Goal: Task Accomplishment & Management: Manage account settings

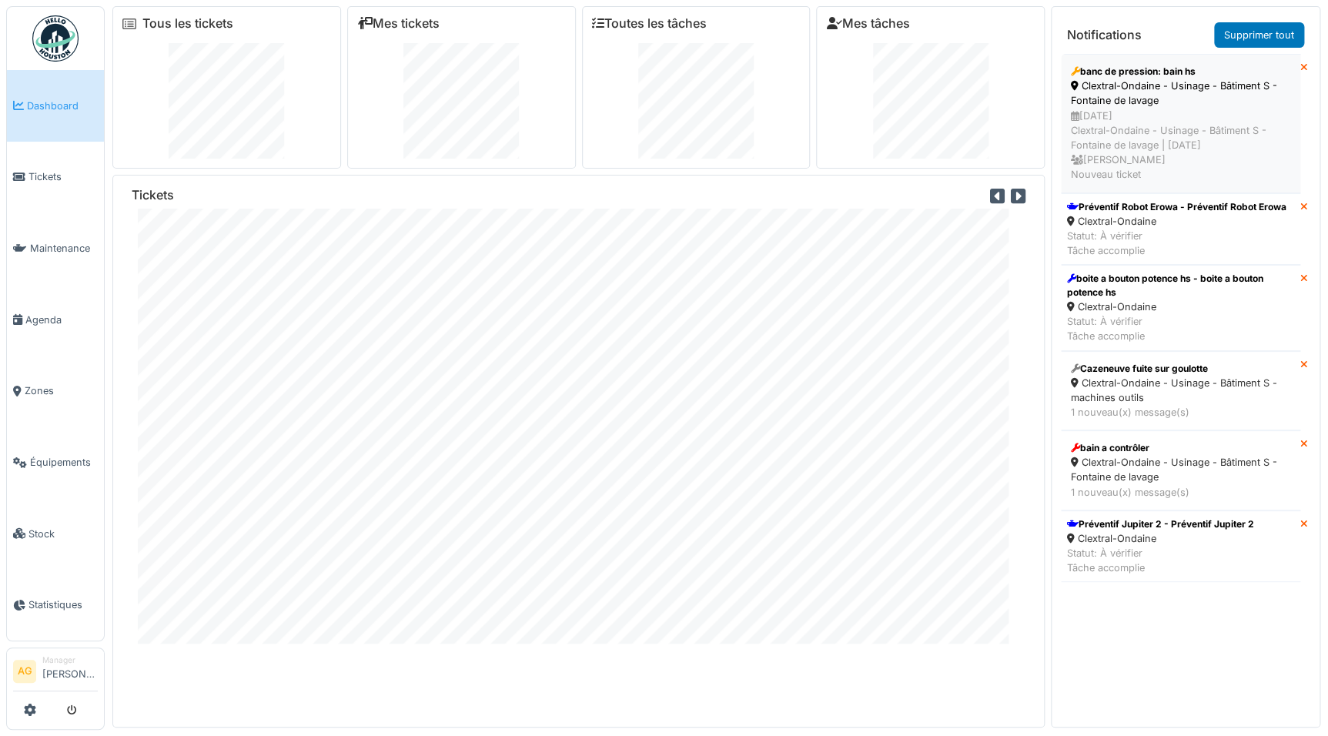
click at [1192, 107] on div "Clextral-Ondaine - Usinage - Bâtiment S - Fontaine de lavage" at bounding box center [1180, 93] width 219 height 29
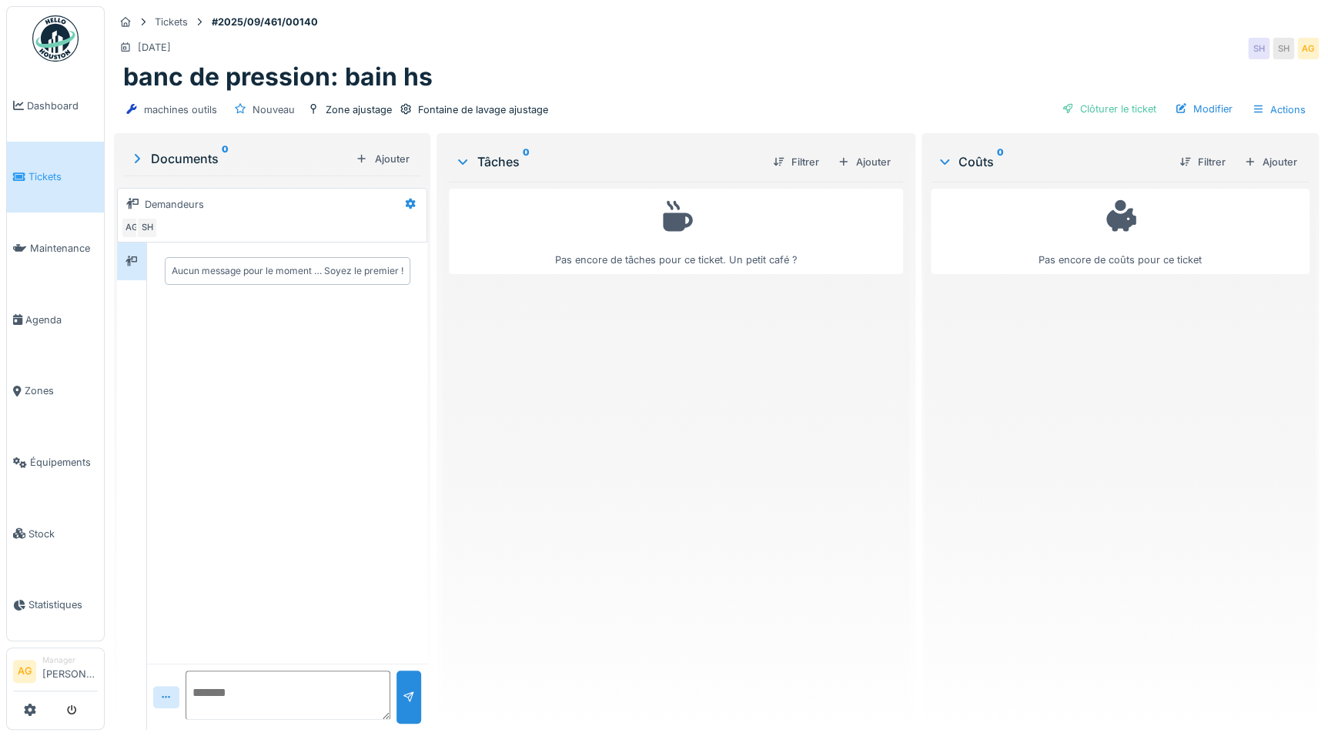
click at [39, 176] on span "Tickets" at bounding box center [62, 176] width 69 height 15
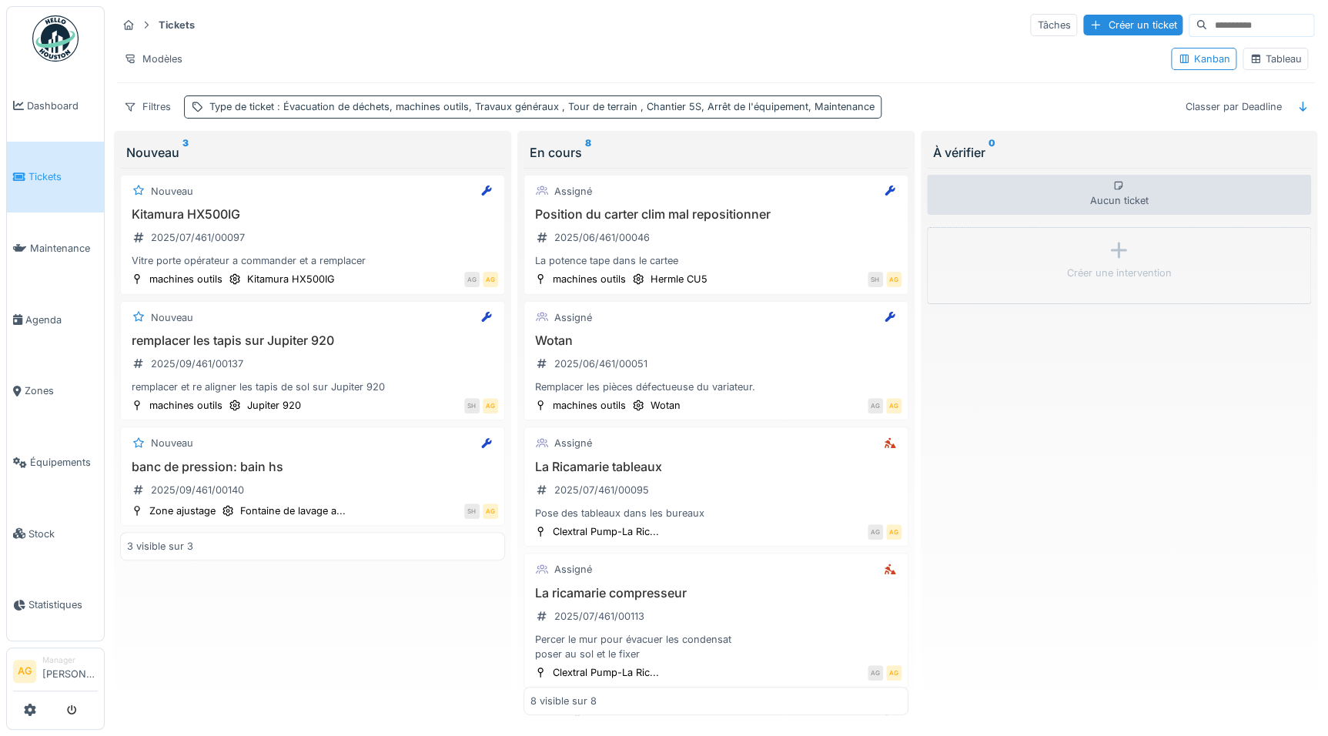
click at [230, 102] on div "Type de ticket : Évacuation de déchets, machines outils, Travaux généraux , Tou…" at bounding box center [541, 106] width 665 height 15
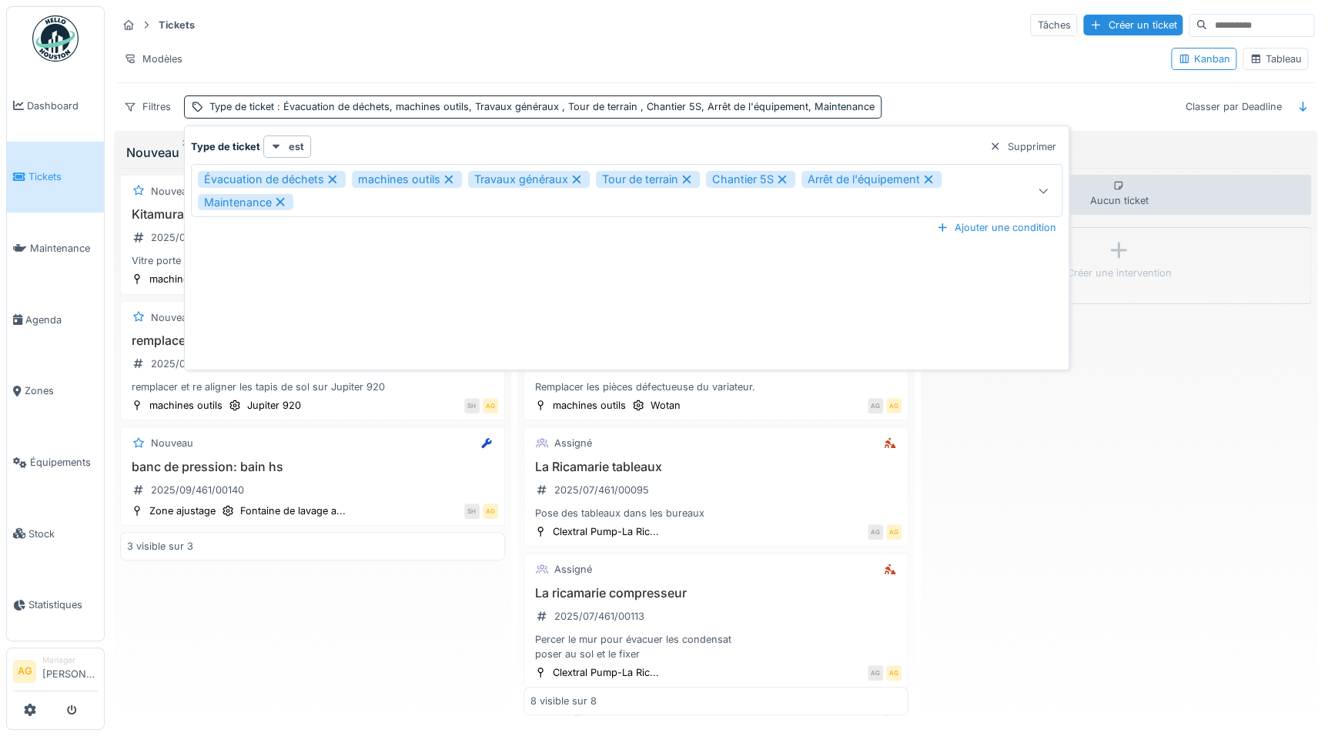
click at [1042, 192] on icon at bounding box center [1043, 191] width 8 height 5
type ticket_I3Mzk "*"
click at [381, 139] on div "Type de ticket est Supprimer" at bounding box center [626, 146] width 871 height 22
click at [157, 108] on div "Filtres" at bounding box center [147, 106] width 61 height 22
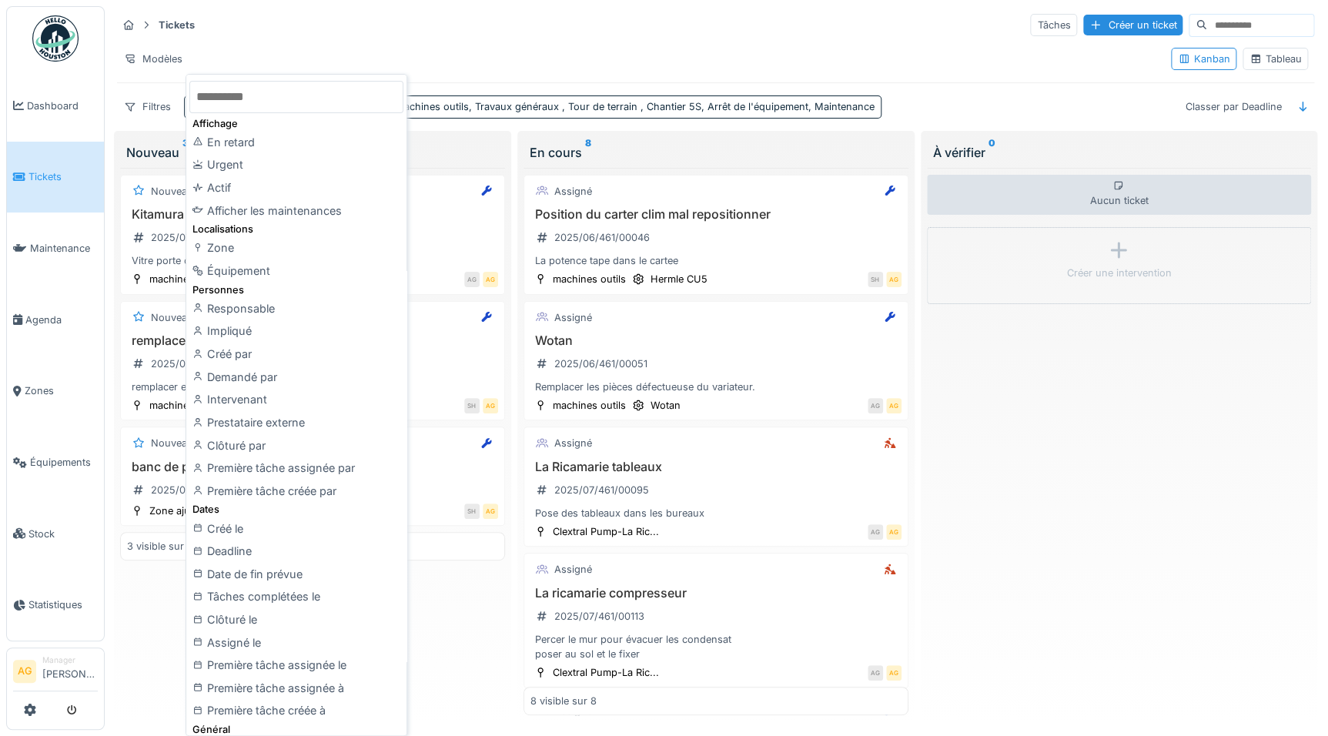
click at [296, 38] on div "Tickets Tâches Créer un ticket Modèles Kanban Tableau Filtres Type de ticket : …" at bounding box center [715, 65] width 1209 height 119
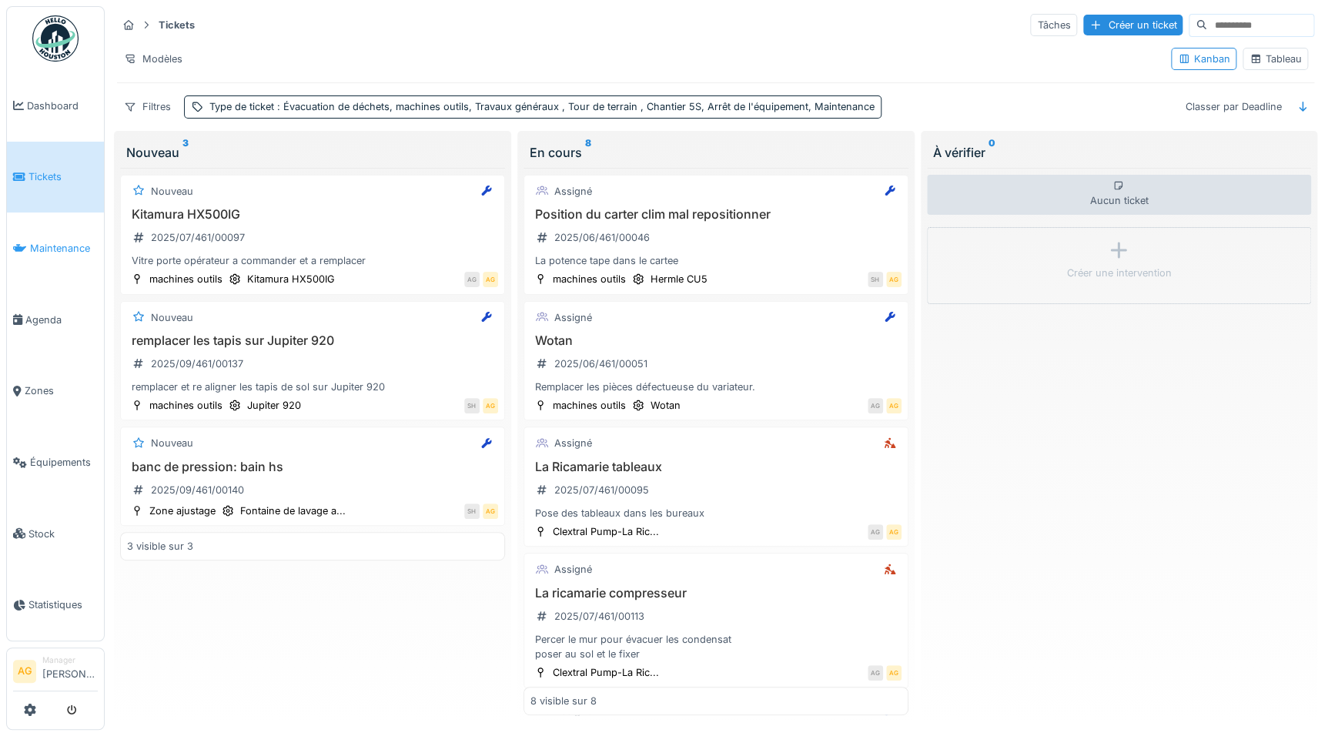
click at [56, 241] on span "Maintenance" at bounding box center [64, 248] width 68 height 15
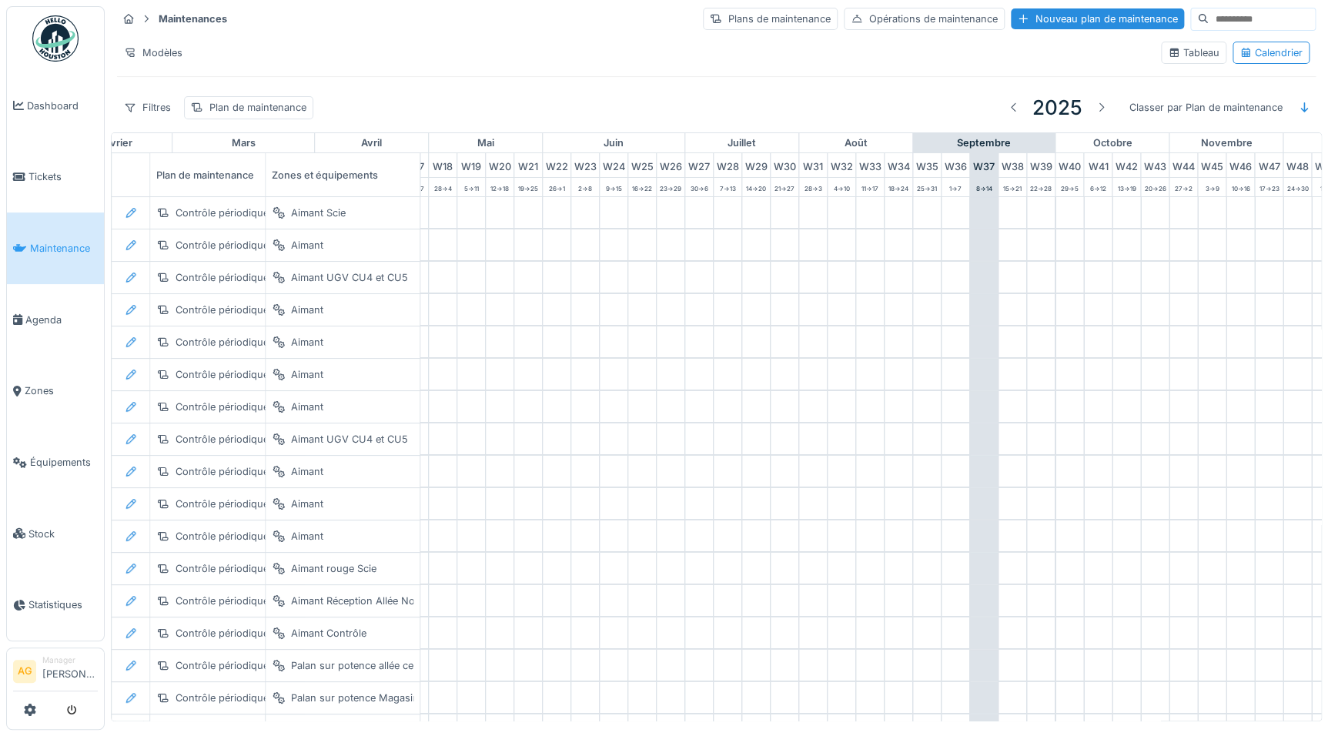
scroll to position [0, 640]
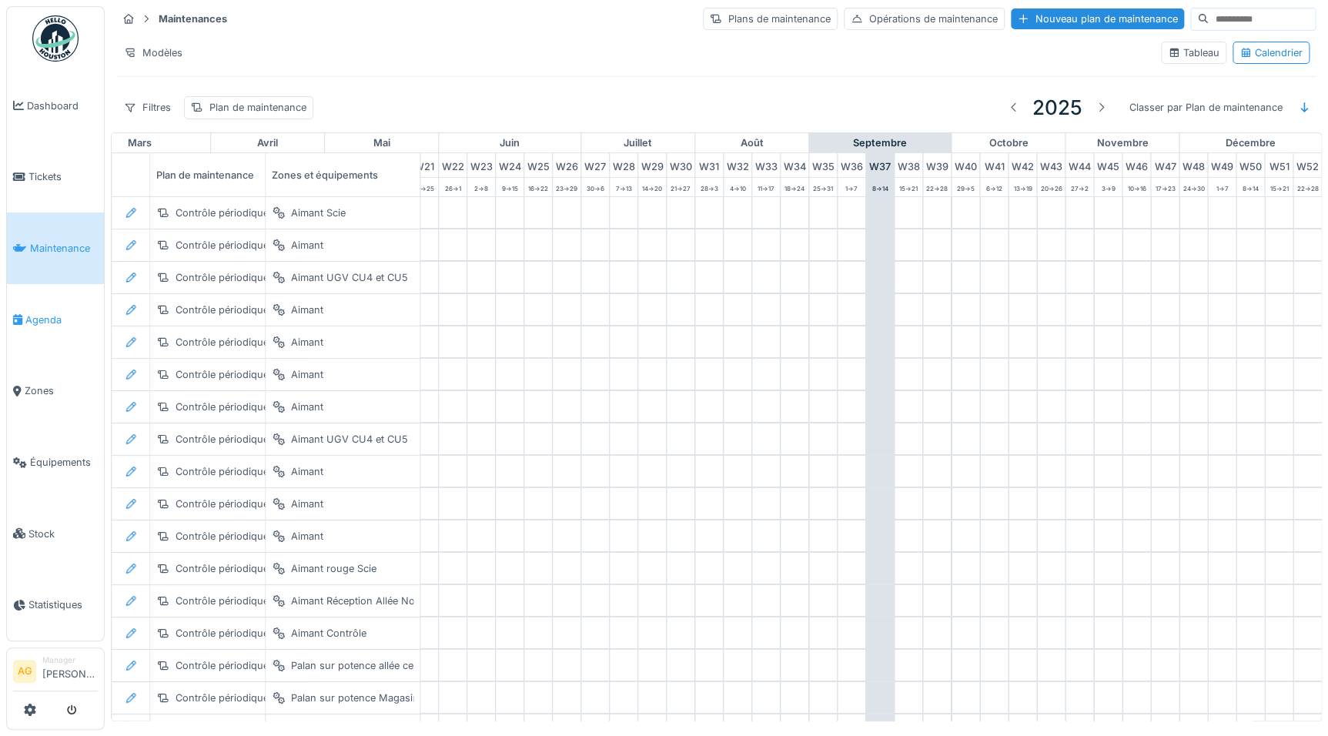
click at [42, 318] on span "Agenda" at bounding box center [61, 320] width 72 height 15
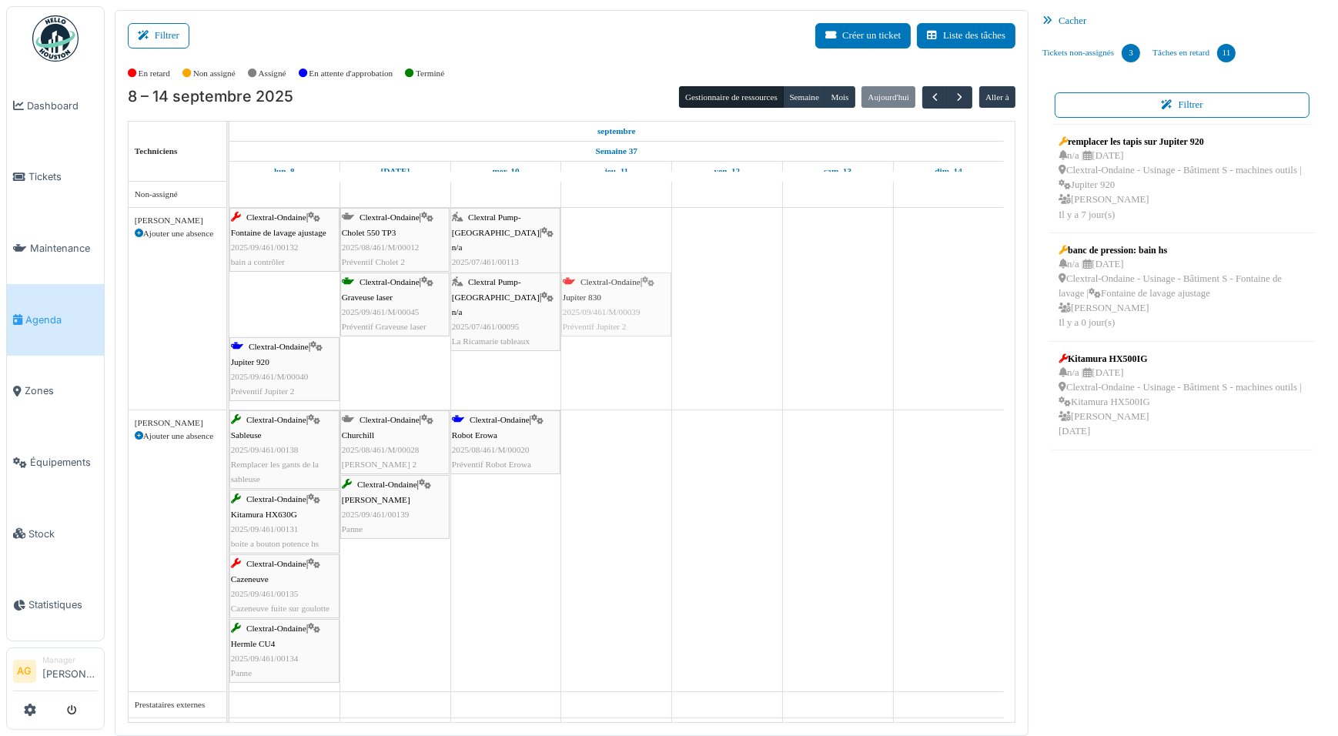
drag, startPoint x: 284, startPoint y: 300, endPoint x: 594, endPoint y: 231, distance: 317.9
click at [594, 231] on div "Clextral-Ondaine | Fontaine de lavage ajustage 2025/09/461/00132 bain a contrôl…" at bounding box center [621, 463] width 785 height 562
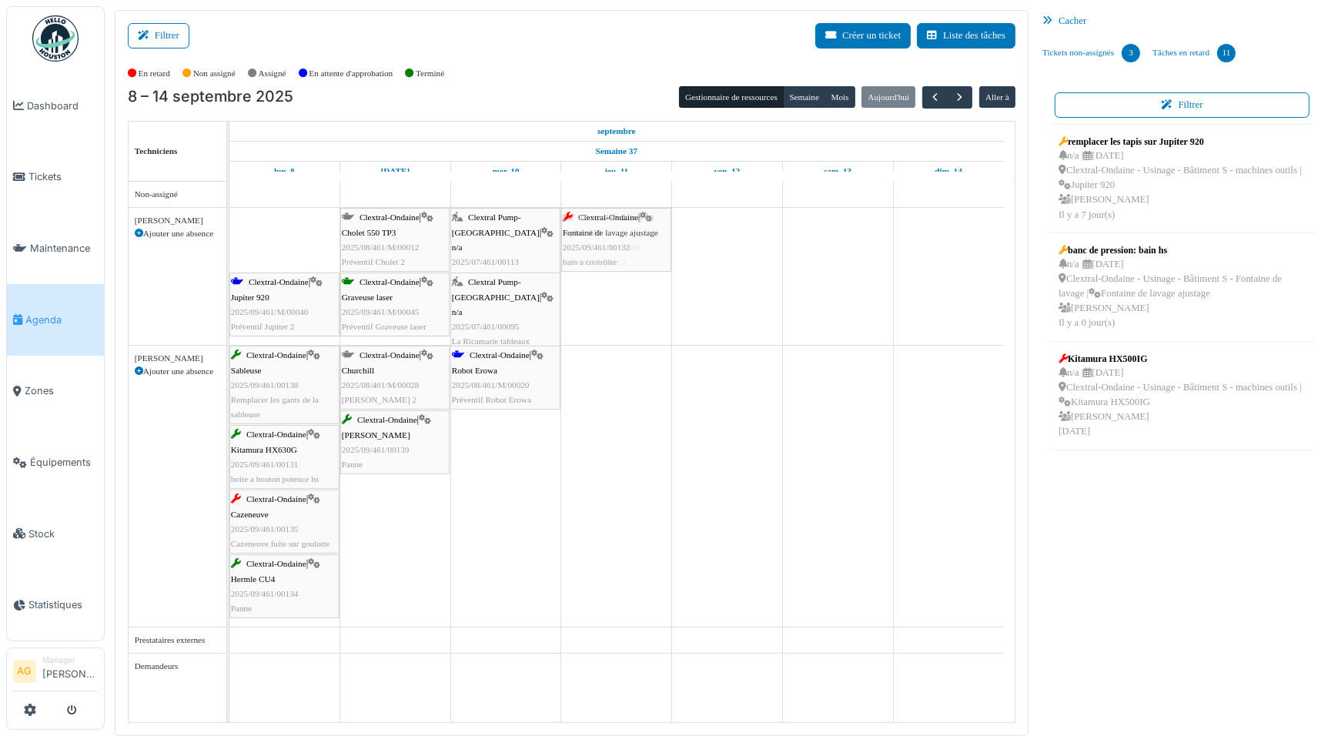
drag, startPoint x: 285, startPoint y: 242, endPoint x: 585, endPoint y: 290, distance: 304.1
click at [585, 290] on div "Clextral-Ondaine | Fontaine de lavage ajustage 2025/09/461/00132 bain a contrôl…" at bounding box center [621, 452] width 785 height 540
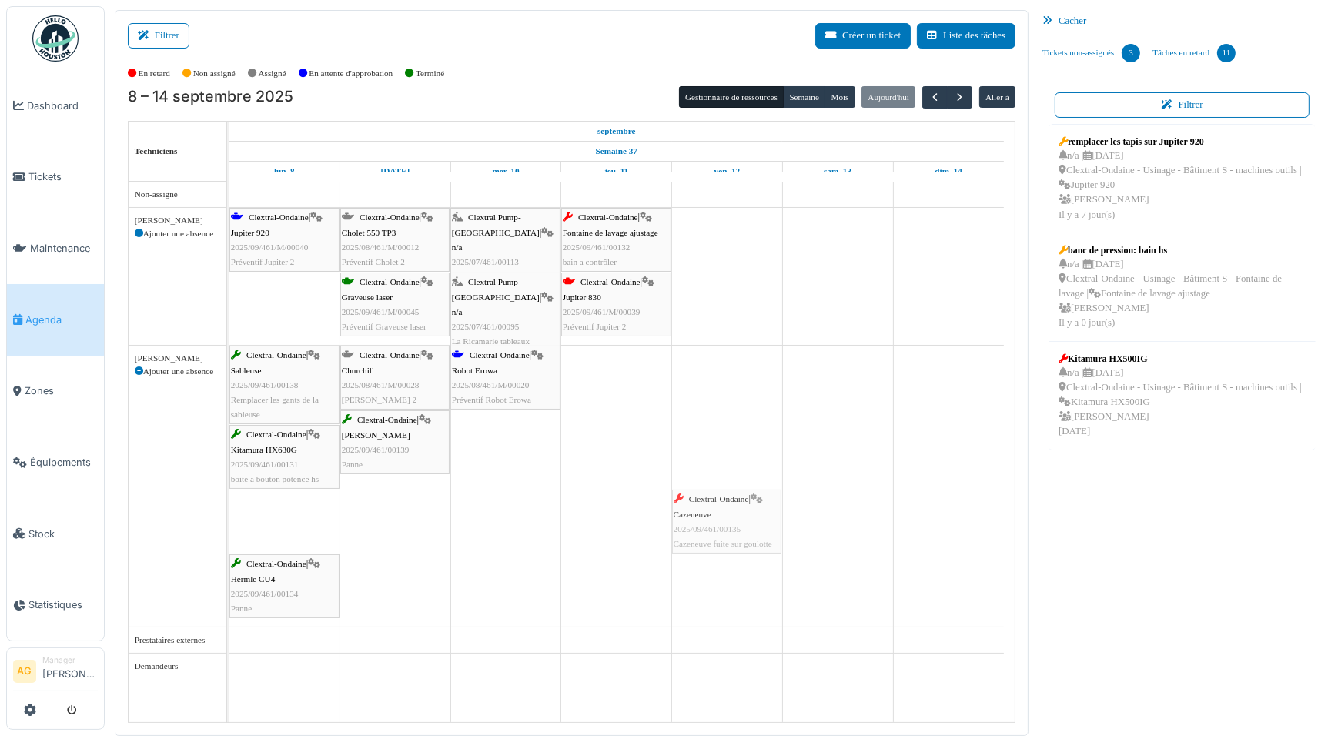
drag, startPoint x: 272, startPoint y: 516, endPoint x: 684, endPoint y: 509, distance: 411.9
click at [229, 509] on div "Clextral-Ondaine | Sableuse 2025/09/461/00138 Remplacer les gants de la sableus…" at bounding box center [229, 486] width 0 height 281
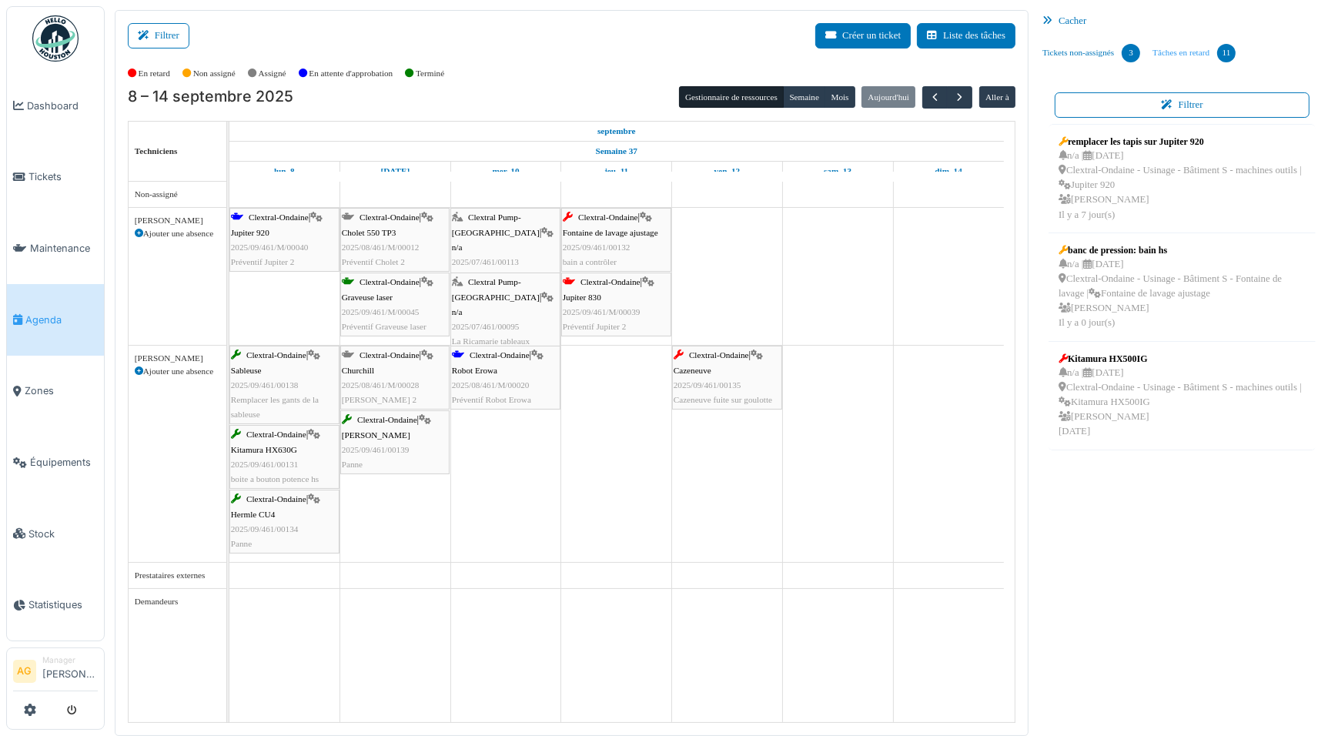
click at [1199, 53] on link "Tâches en retard 11" at bounding box center [1193, 53] width 95 height 42
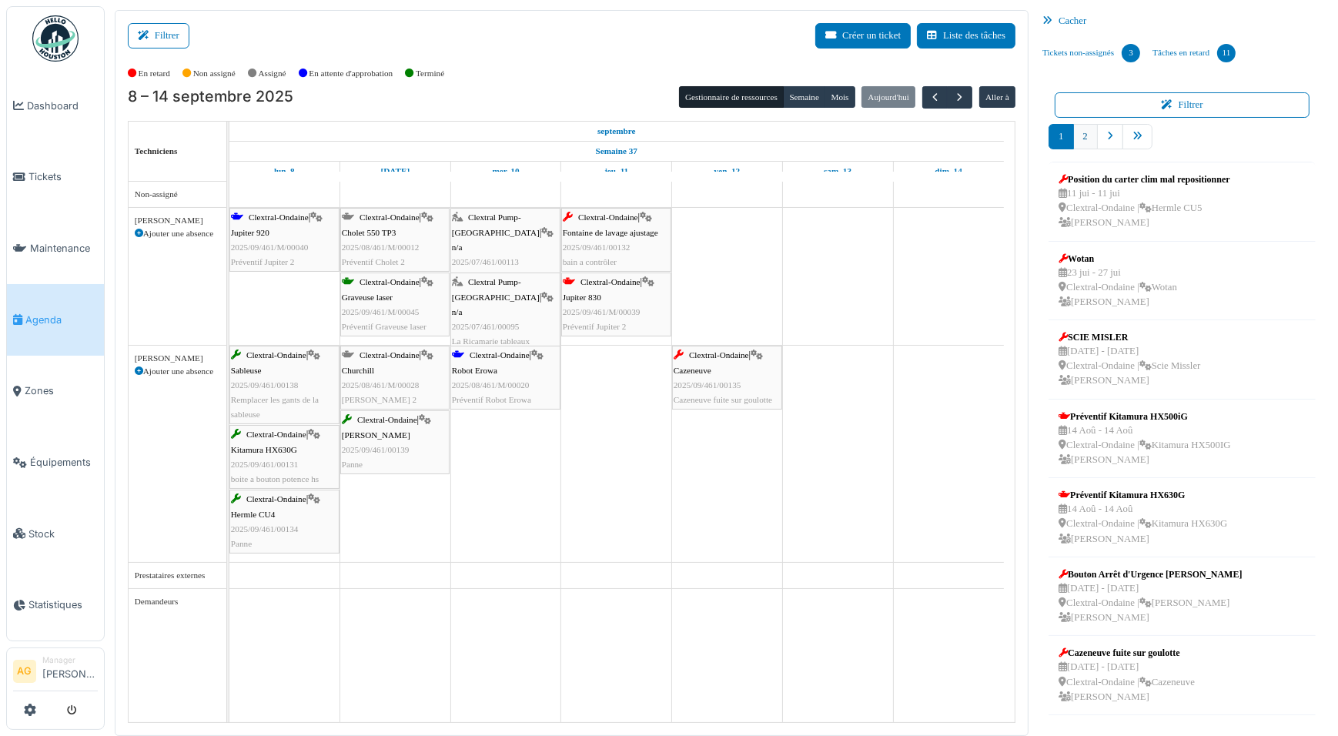
click at [1085, 139] on link "2" at bounding box center [1085, 136] width 25 height 25
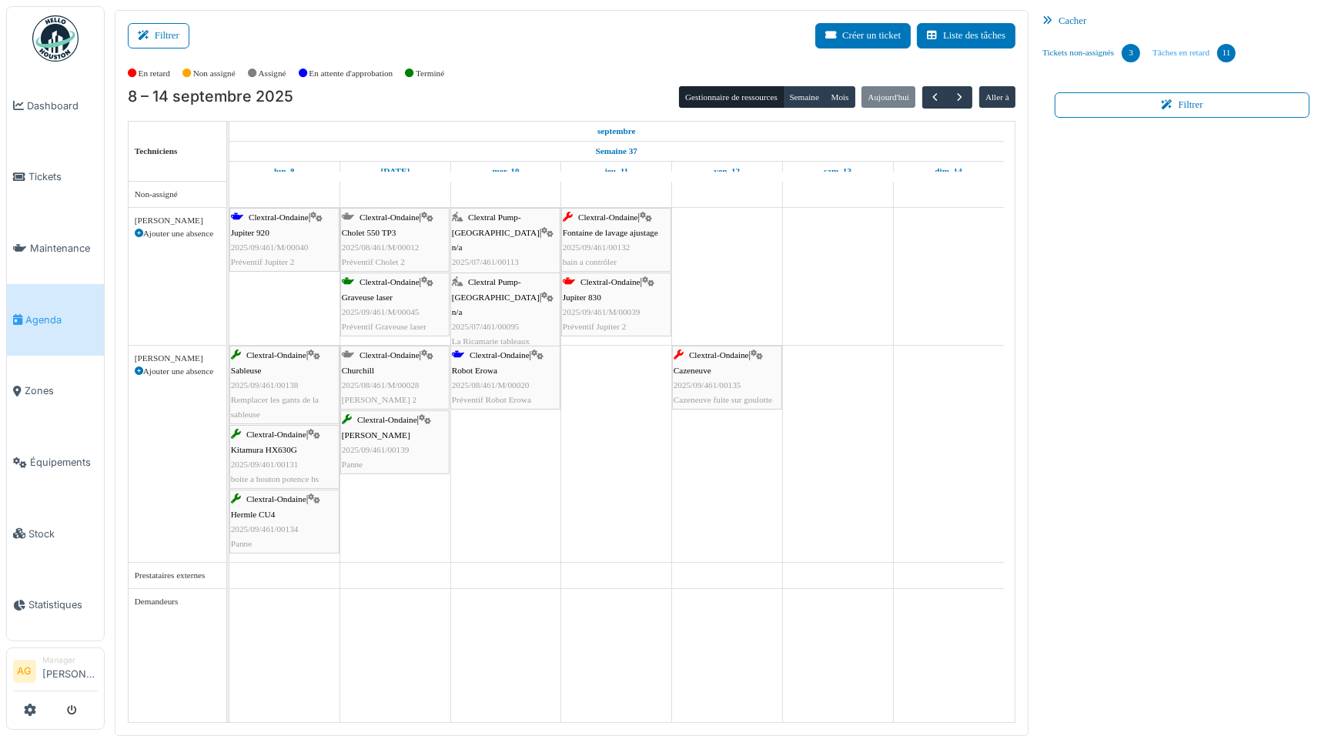
click at [1185, 58] on link "Tâches en retard 11" at bounding box center [1193, 53] width 95 height 42
click at [1190, 48] on link "Tâches en retard 11" at bounding box center [1193, 53] width 95 height 42
click at [1199, 42] on link "Tâches en retard 11" at bounding box center [1193, 53] width 95 height 42
click at [1179, 54] on link "Tâches en retard 11" at bounding box center [1193, 53] width 95 height 42
click at [1069, 51] on link "Tickets non-assignés 3" at bounding box center [1091, 53] width 110 height 42
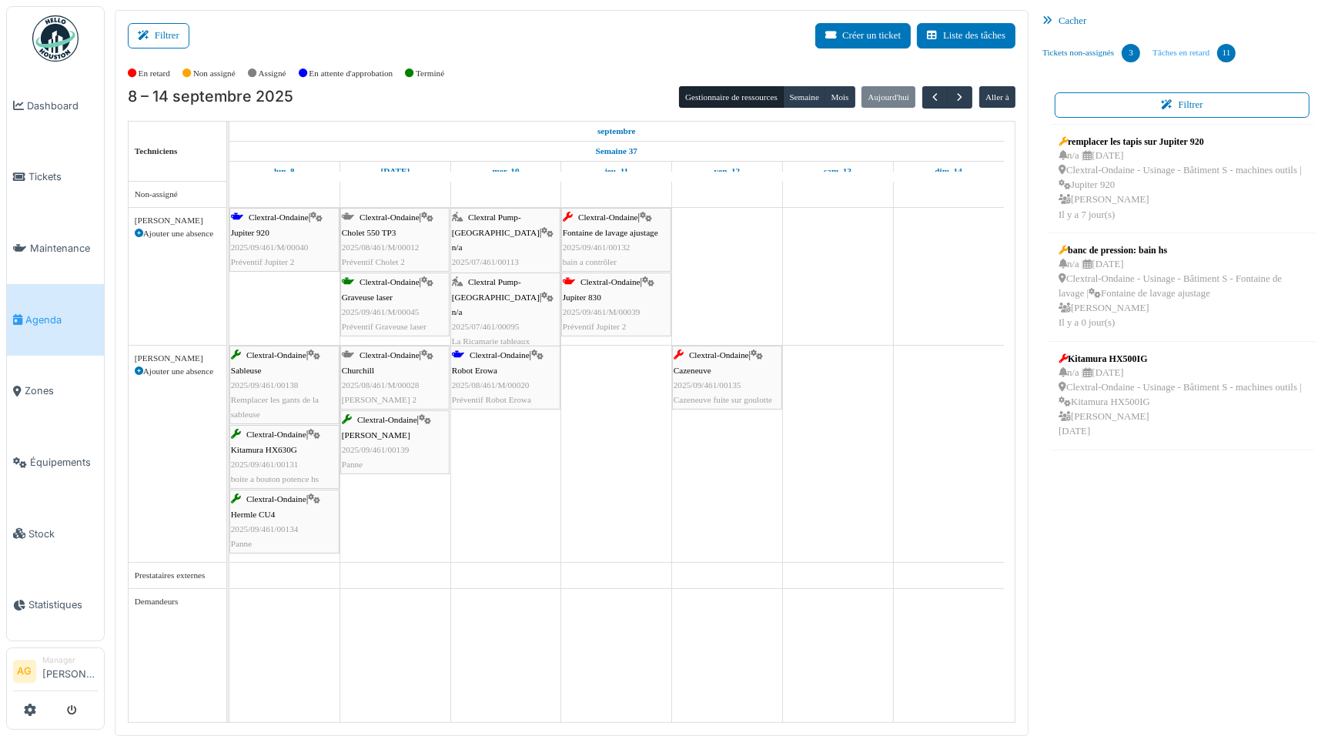
click at [1200, 52] on link "Tâches en retard 11" at bounding box center [1193, 53] width 95 height 42
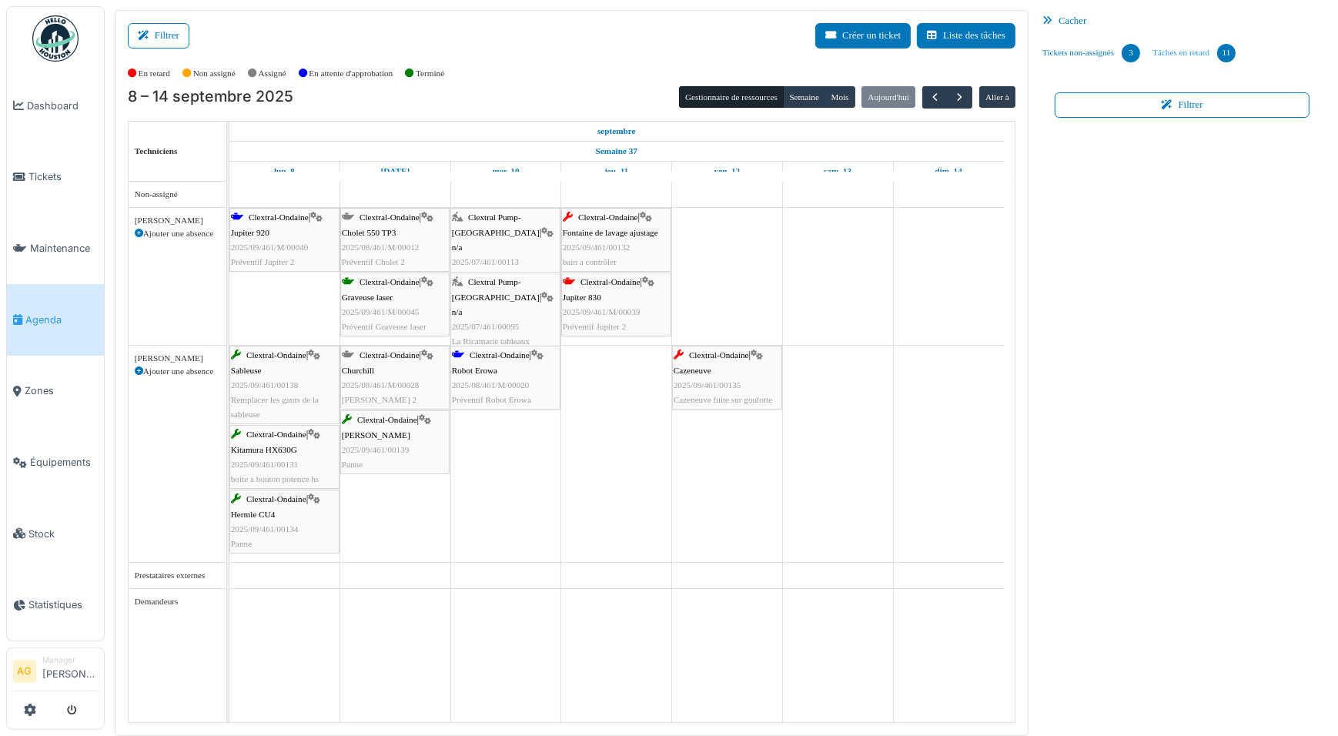
click at [1224, 55] on div "11" at bounding box center [1226, 53] width 18 height 18
click at [1085, 55] on link "Tickets non-assignés 3" at bounding box center [1091, 53] width 110 height 42
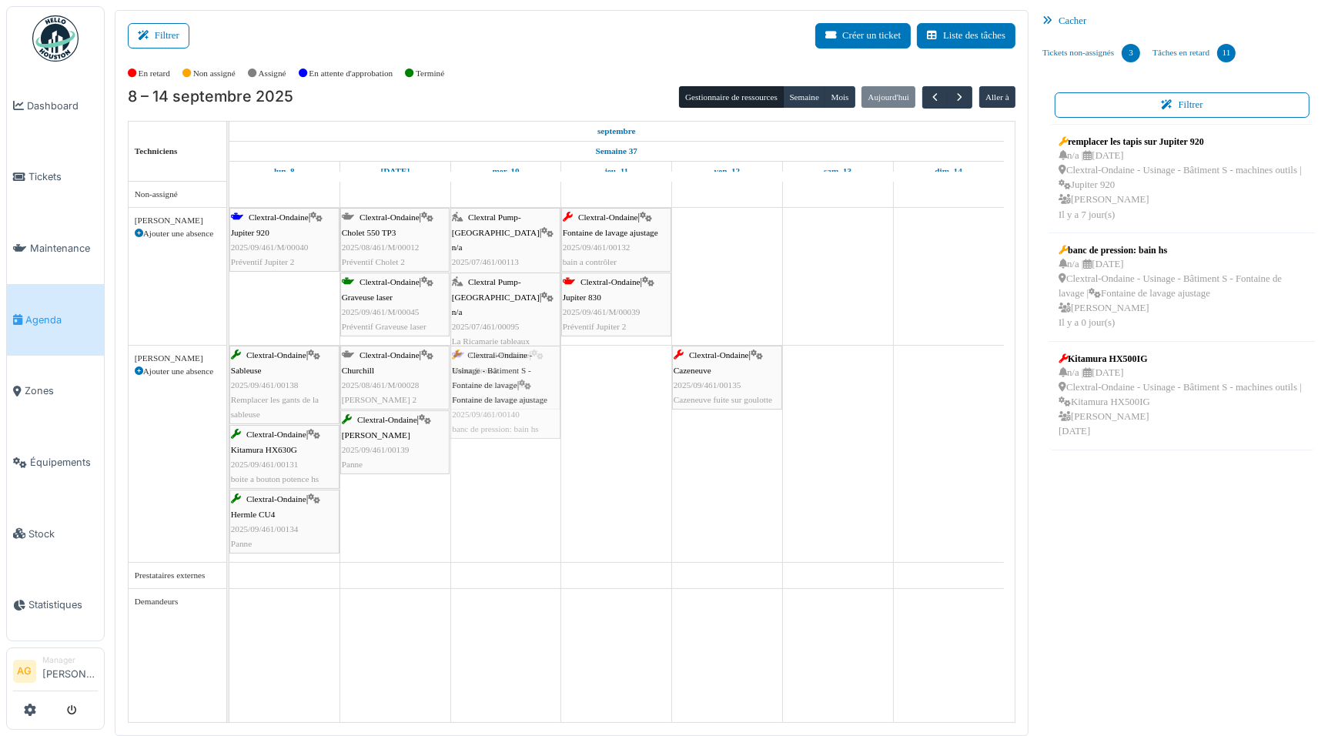
drag, startPoint x: 1159, startPoint y: 277, endPoint x: 520, endPoint y: 389, distance: 649.4
click at [520, 389] on div "Filtrer Créer un ticket Liste des tâches Afficher les tâches non assignées *** …" at bounding box center [721, 373] width 1229 height 726
click at [1178, 50] on link "Tâches en retard 11" at bounding box center [1193, 53] width 95 height 42
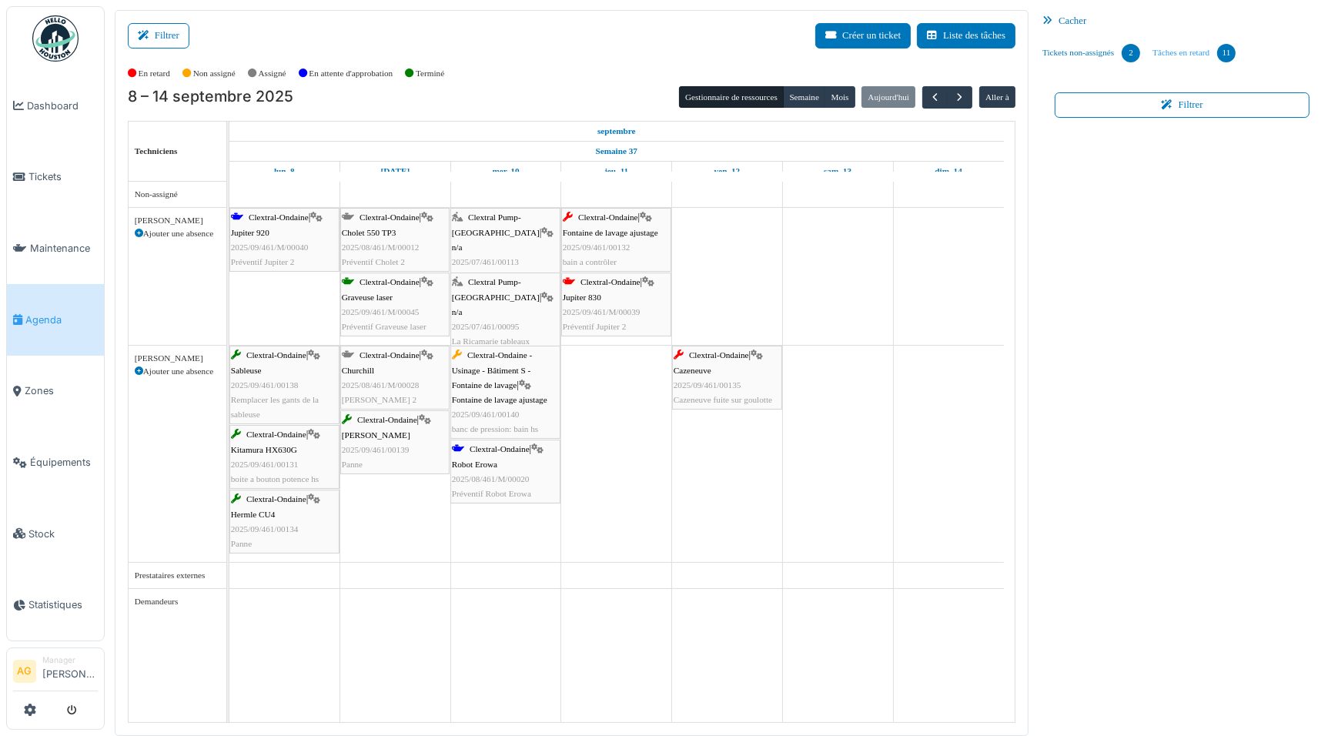
click at [1225, 53] on div "11" at bounding box center [1226, 53] width 18 height 18
click at [1179, 105] on button "Filtrer" at bounding box center [1182, 104] width 255 height 25
click at [1180, 67] on link "Tâches en retard 11" at bounding box center [1193, 53] width 95 height 42
click at [1167, 28] on div "Cacher" at bounding box center [1182, 21] width 292 height 22
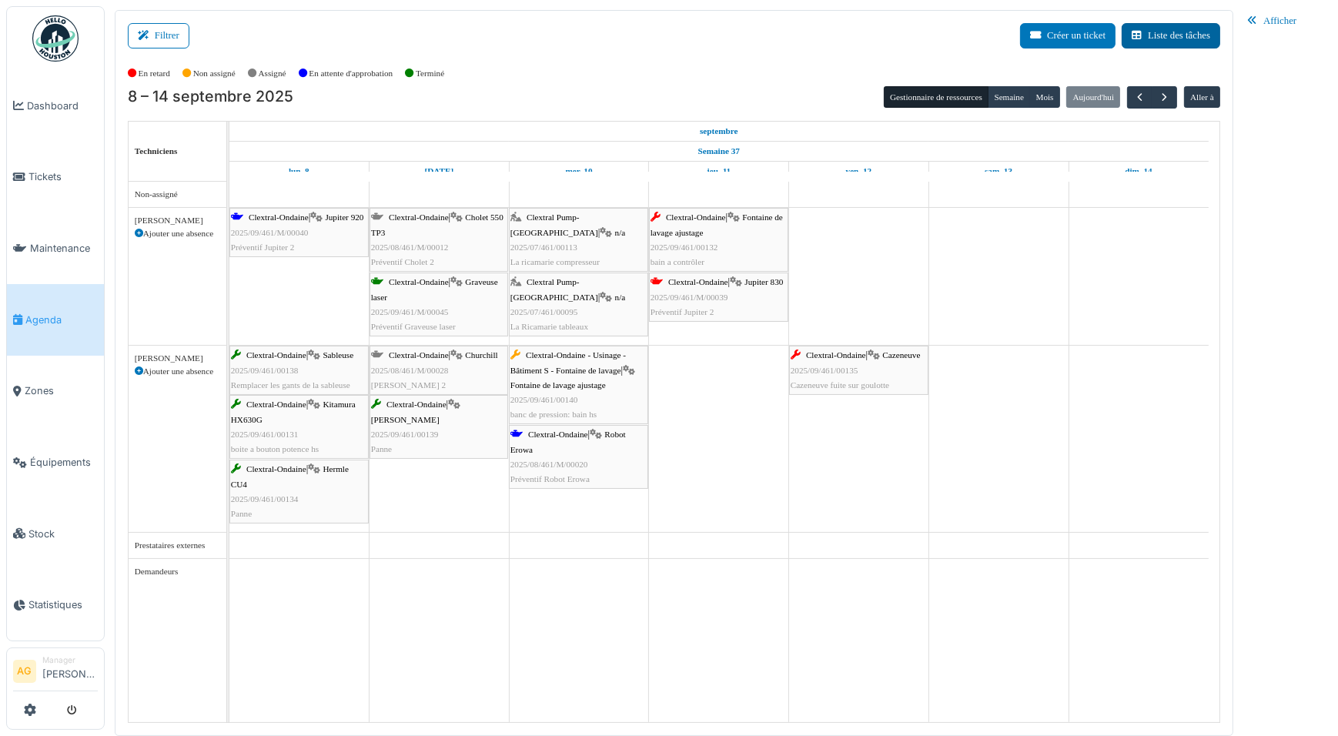
click at [1166, 38] on button "Liste des tâches" at bounding box center [1171, 35] width 99 height 25
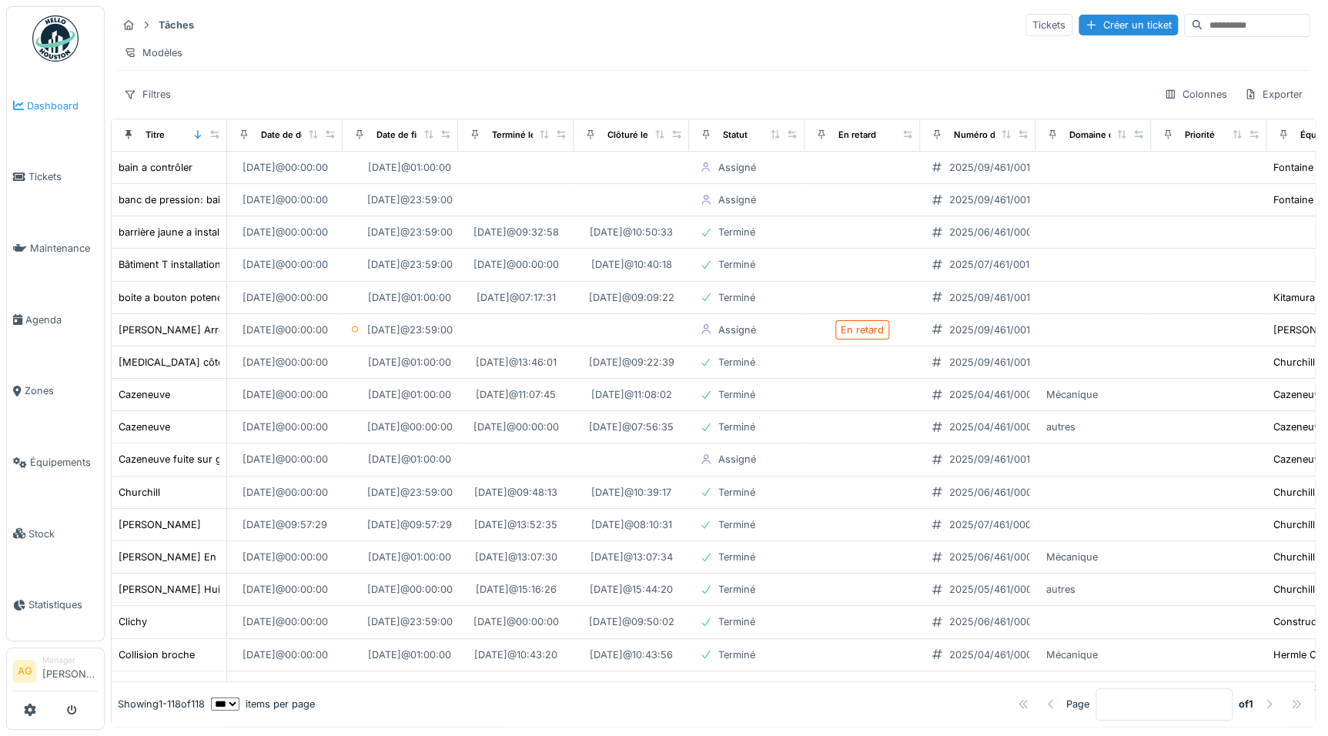
click at [58, 104] on span "Dashboard" at bounding box center [62, 106] width 71 height 15
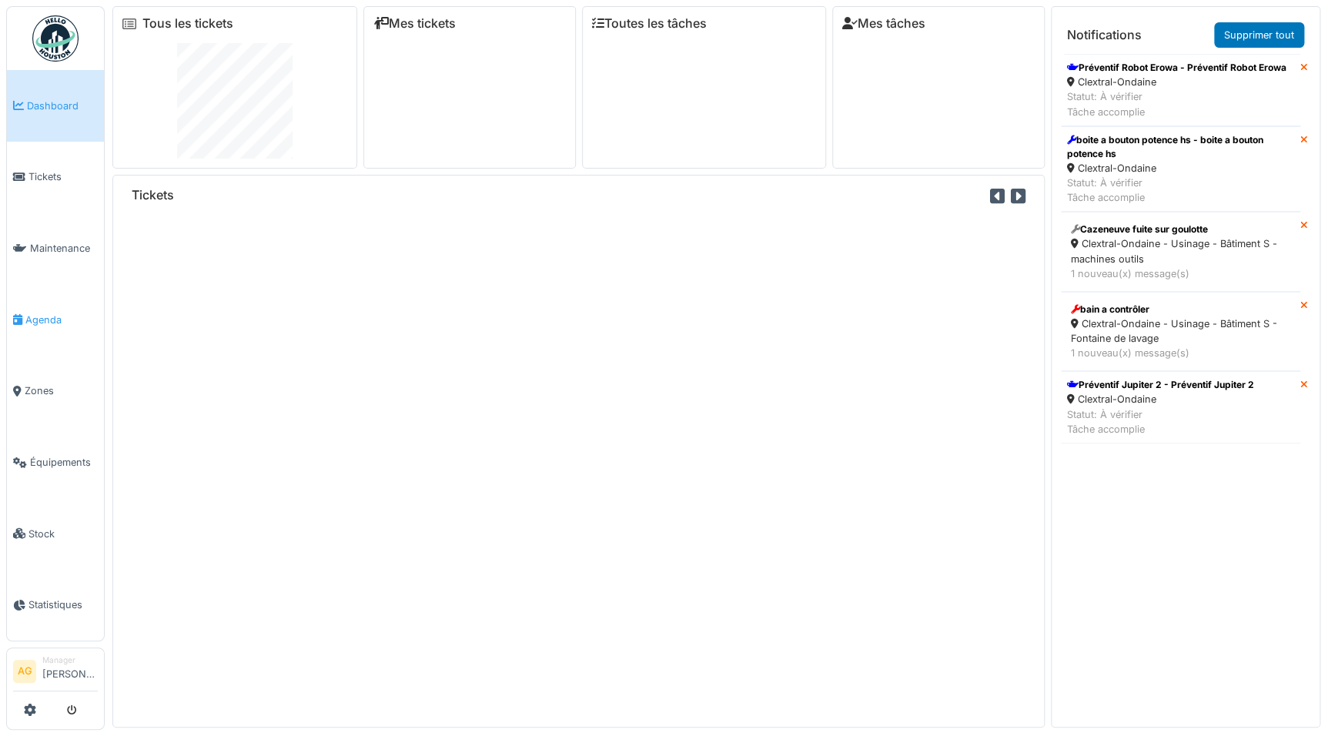
click at [35, 313] on span "Agenda" at bounding box center [61, 320] width 72 height 15
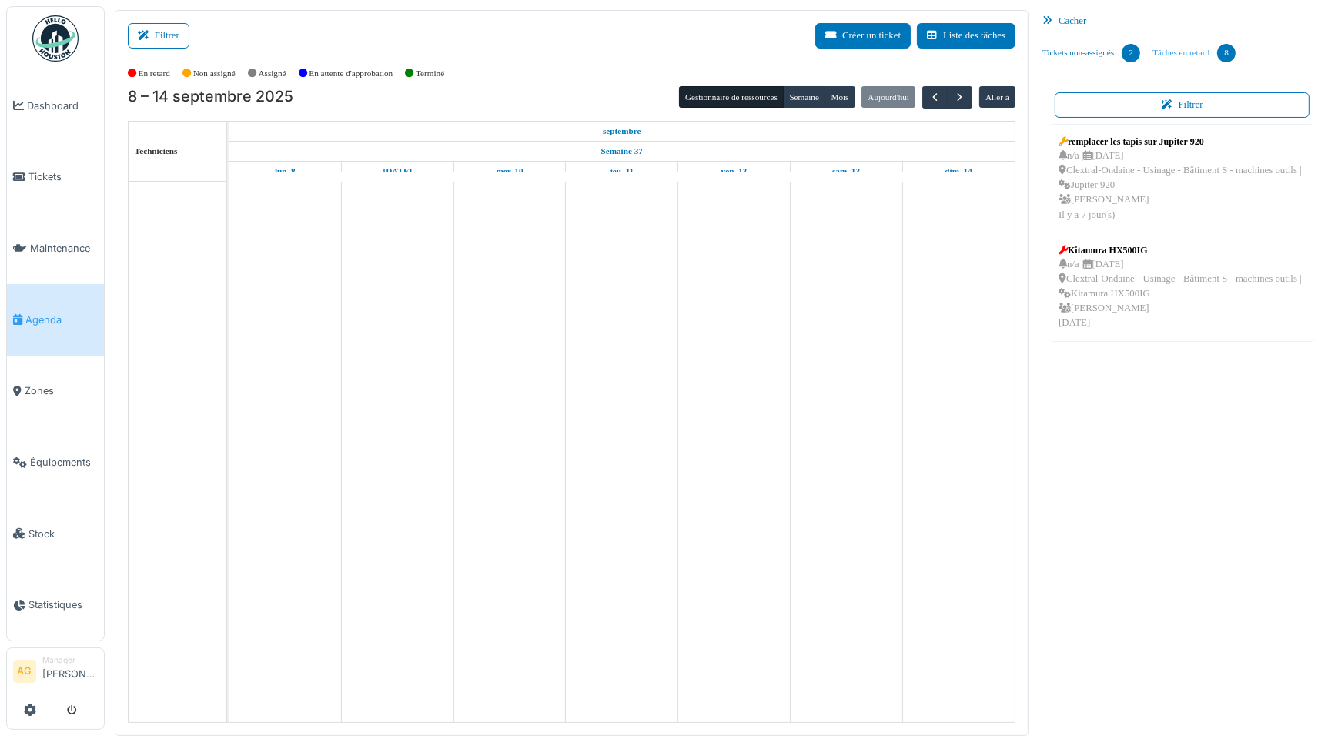
click at [1189, 55] on link "Tâches en retard 8" at bounding box center [1193, 53] width 95 height 42
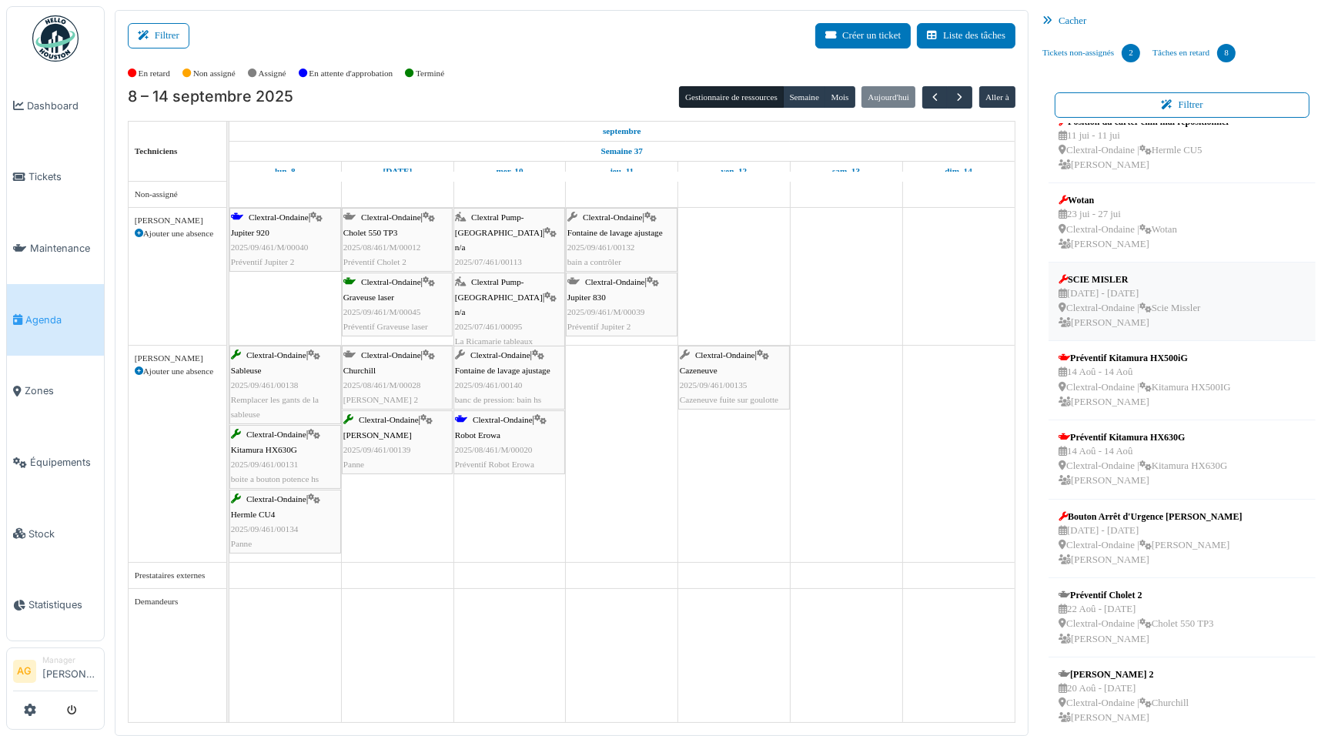
scroll to position [31, 0]
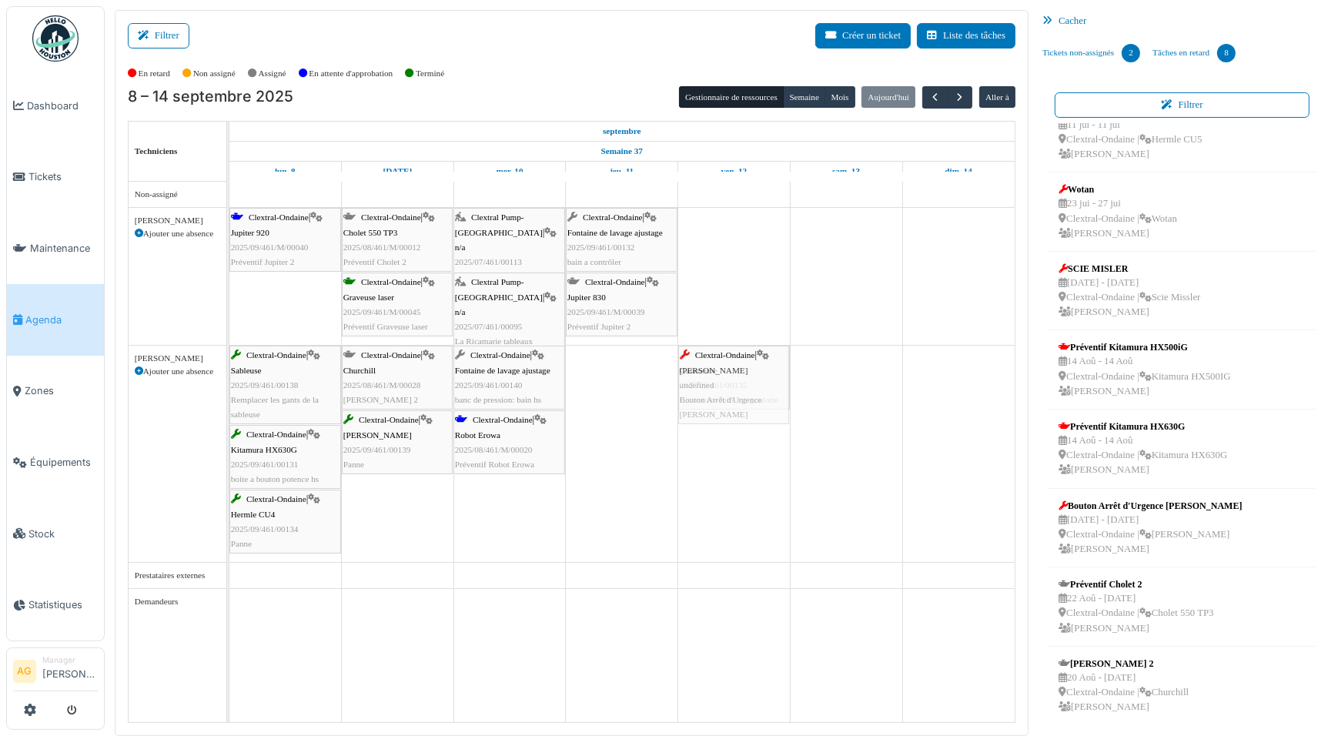
drag, startPoint x: 1142, startPoint y: 519, endPoint x: 738, endPoint y: 450, distance: 409.2
click at [738, 450] on div "Filtrer Créer un ticket Liste des tâches Afficher les tâches non assignées *** …" at bounding box center [721, 373] width 1229 height 726
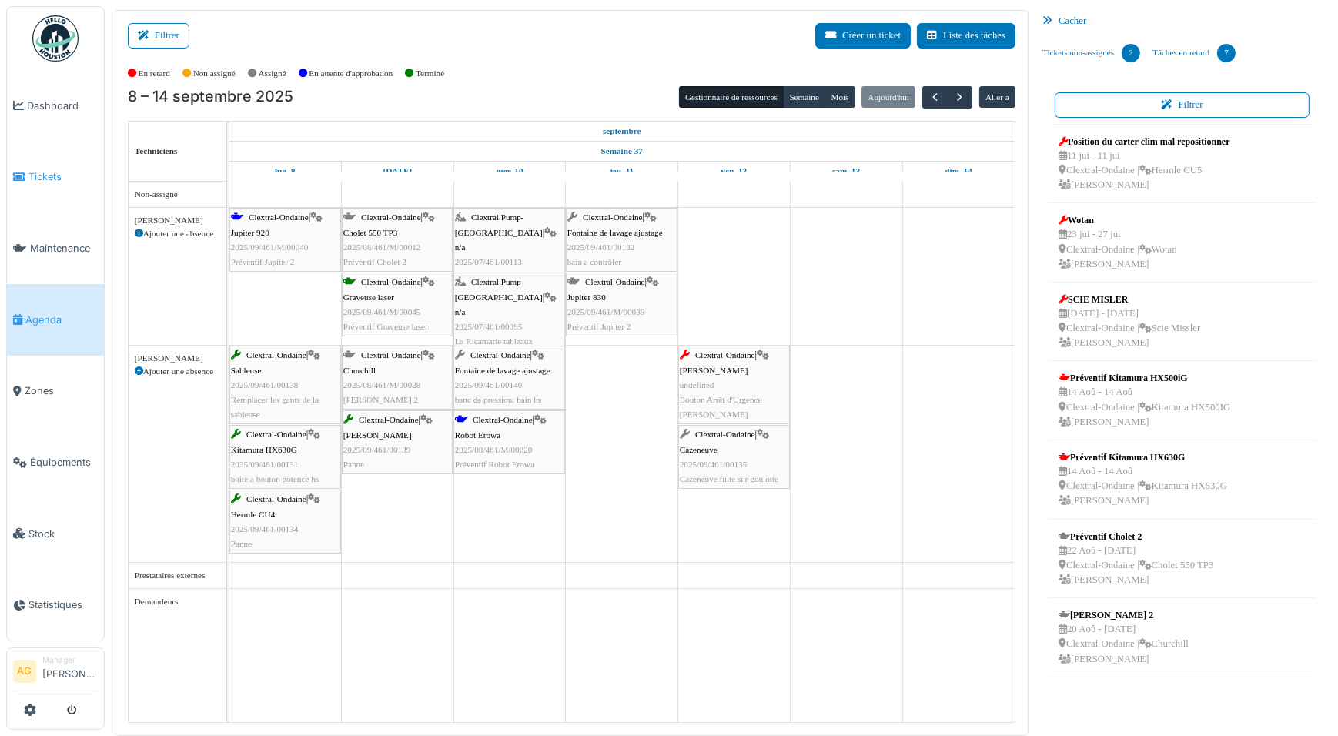
click at [28, 176] on span "Tickets" at bounding box center [62, 176] width 69 height 15
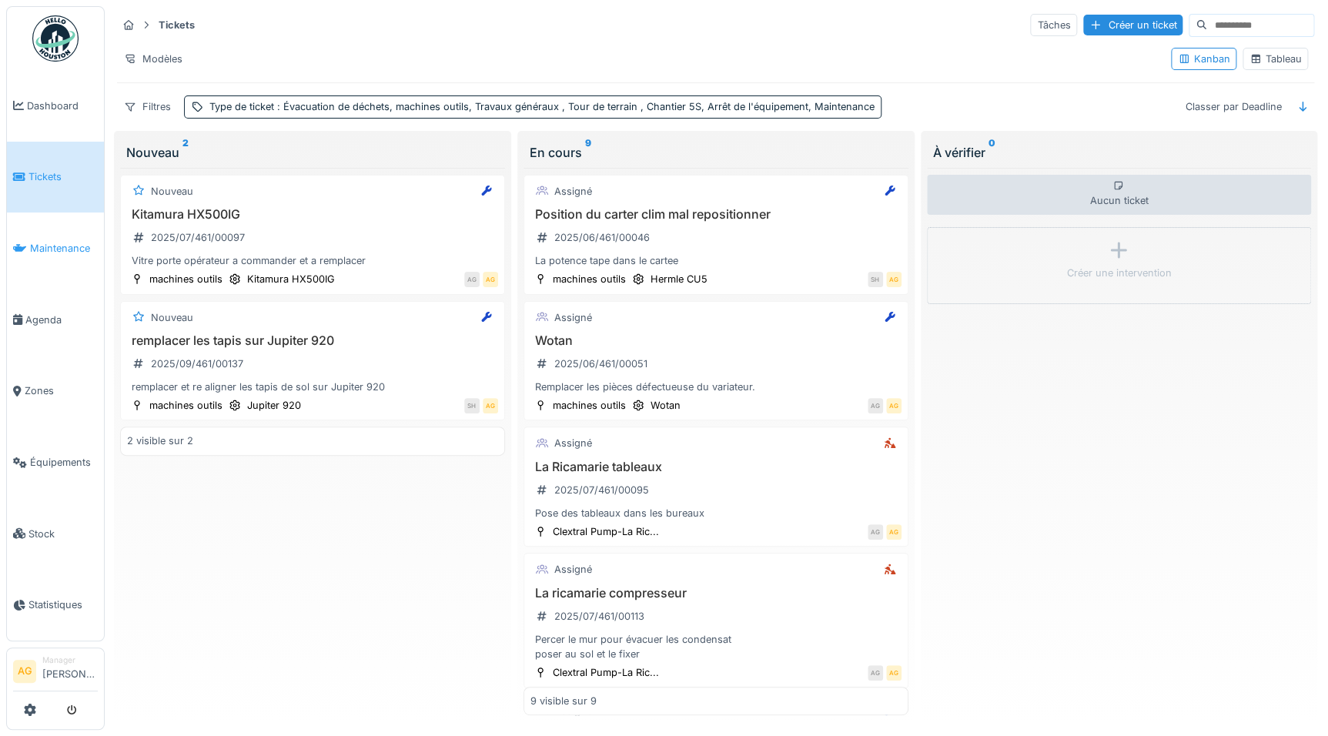
click at [66, 243] on span "Maintenance" at bounding box center [64, 248] width 68 height 15
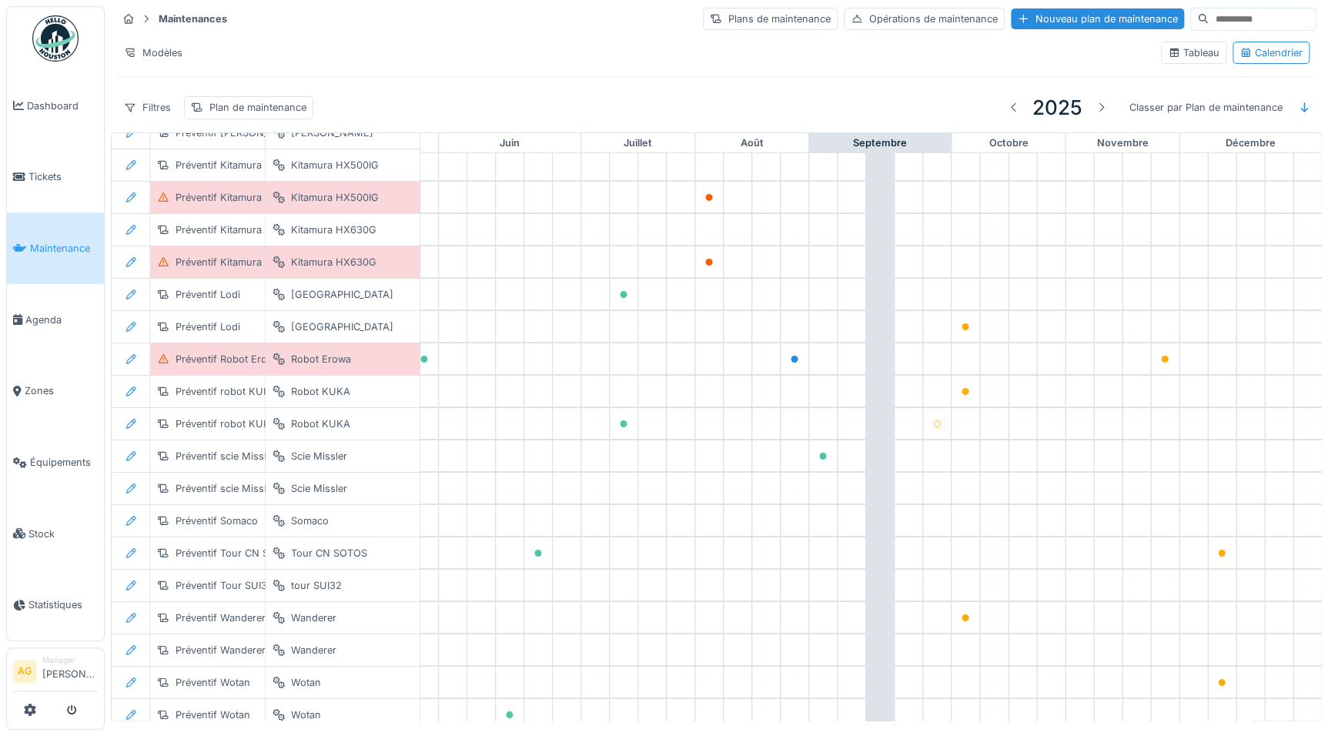
scroll to position [2668, 640]
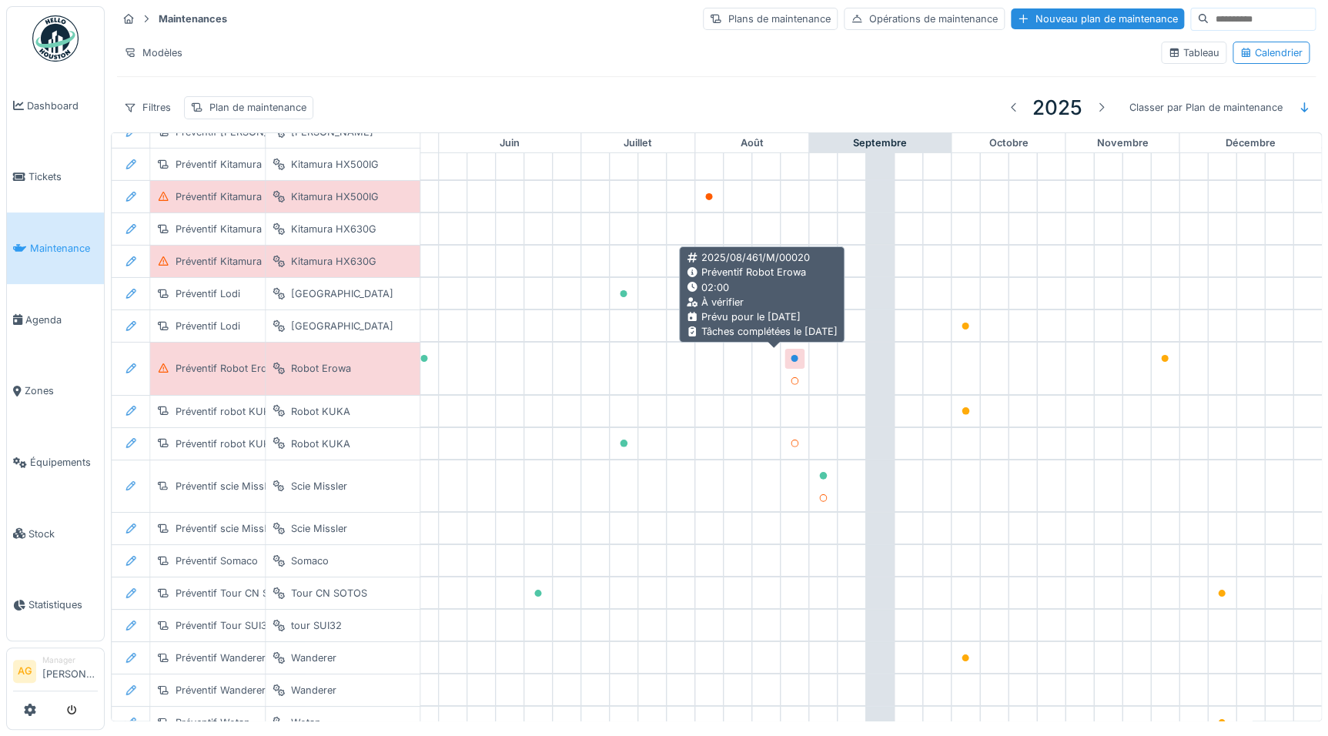
click at [791, 359] on icon at bounding box center [795, 359] width 8 height 8
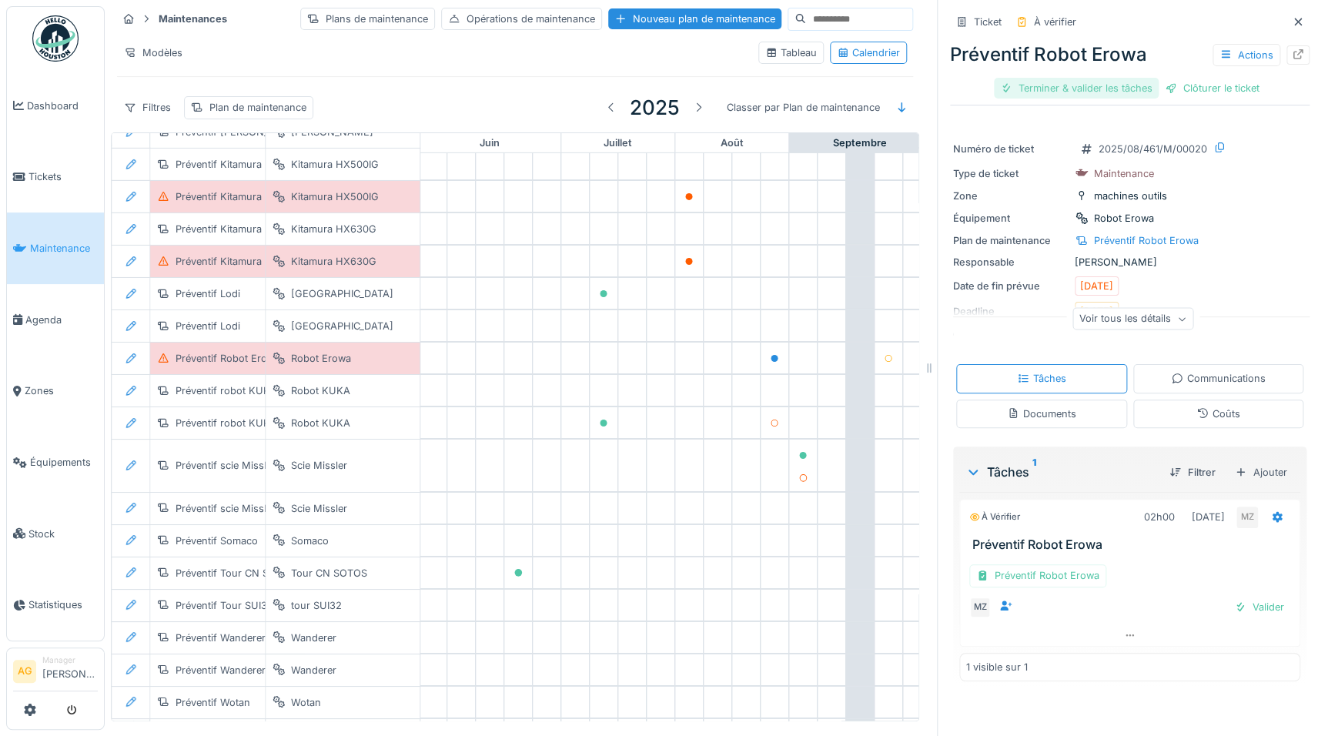
click at [1107, 92] on div "Terminer & valider les tâches" at bounding box center [1076, 88] width 165 height 21
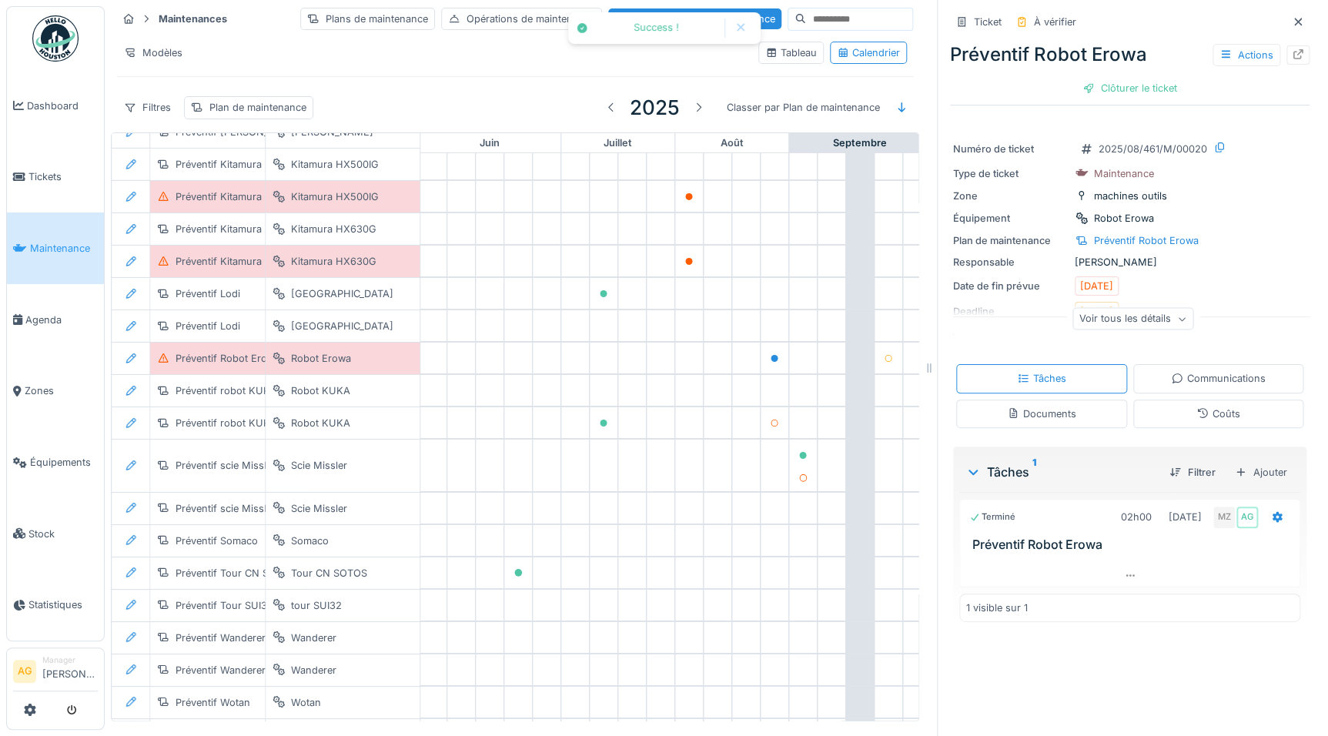
click at [1107, 92] on div "Clôturer le ticket" at bounding box center [1129, 88] width 107 height 21
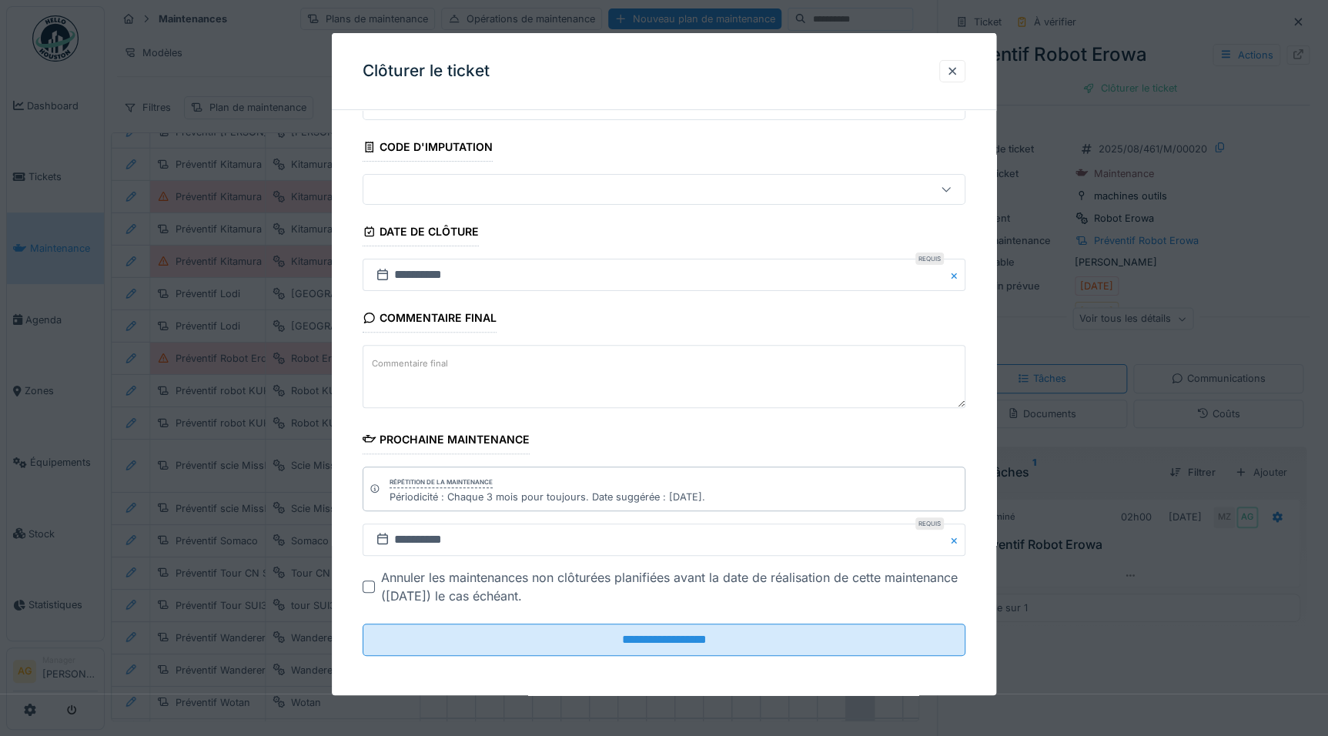
scroll to position [76, 0]
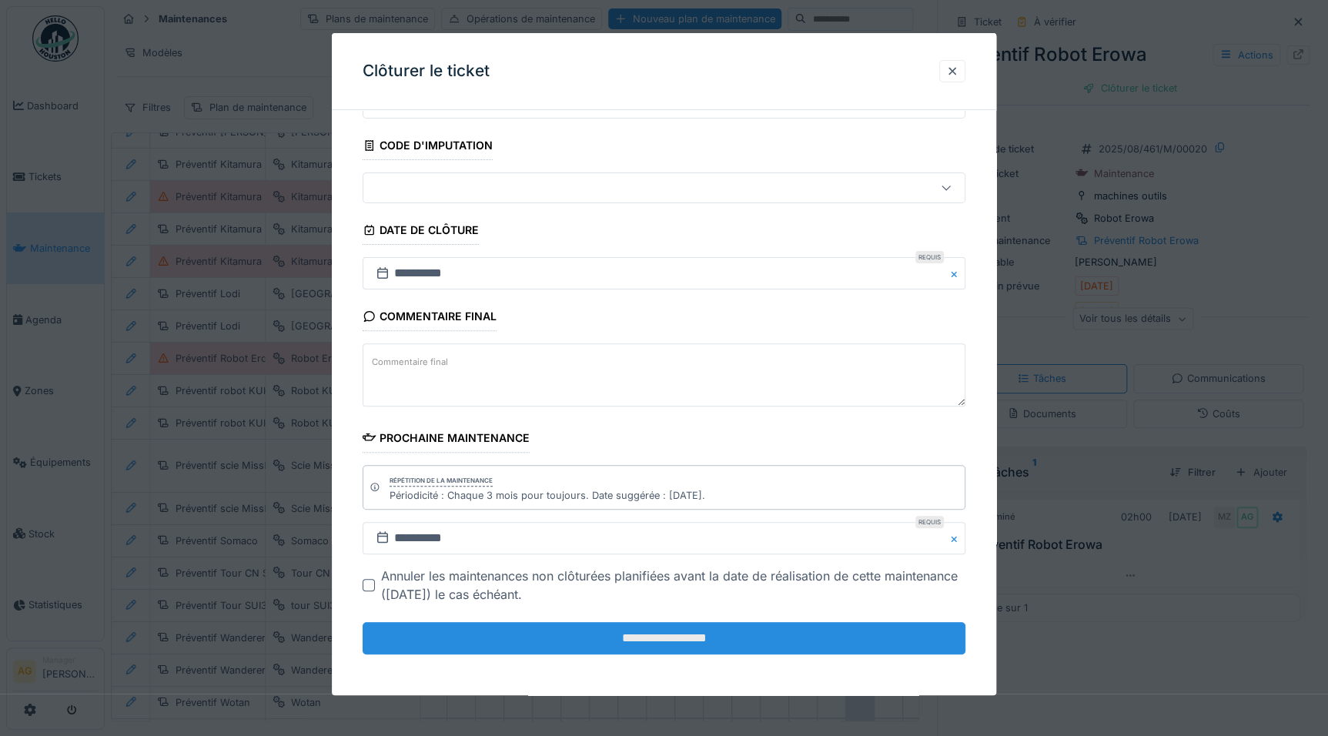
click at [657, 640] on input "**********" at bounding box center [664, 638] width 603 height 32
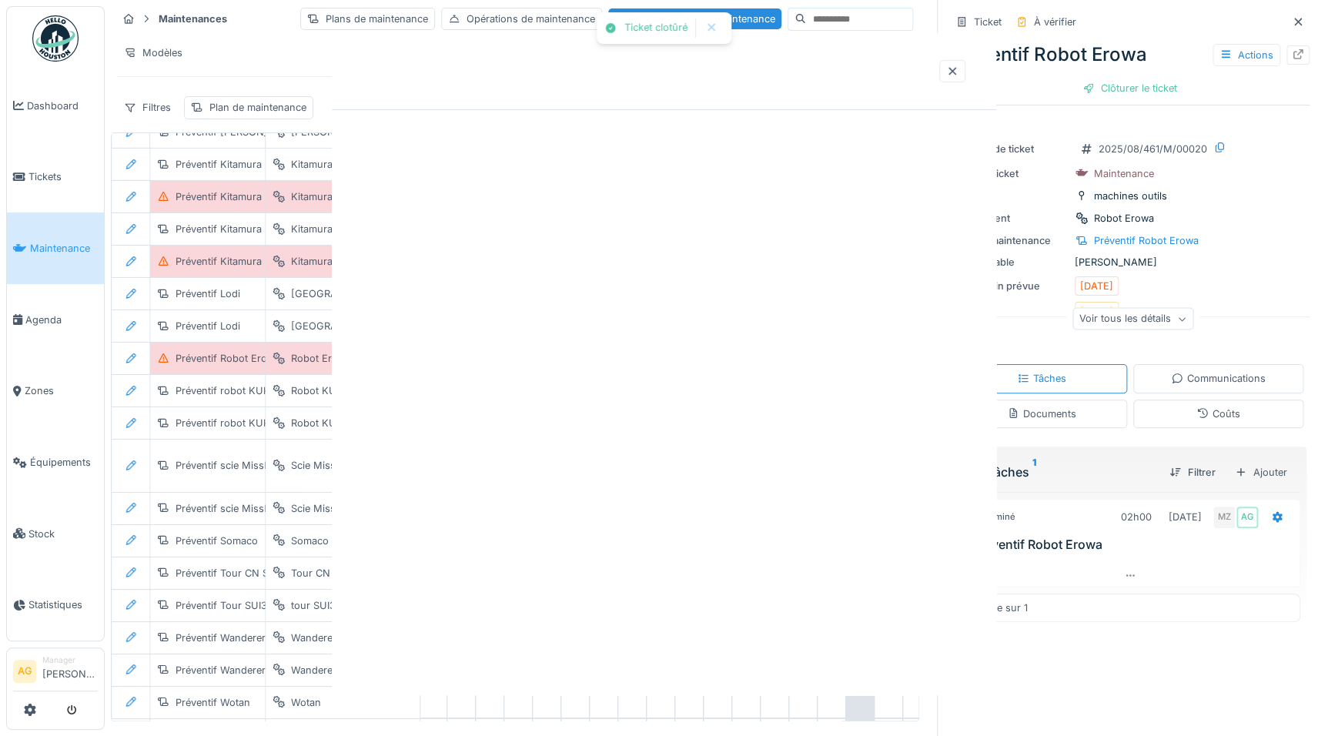
scroll to position [0, 0]
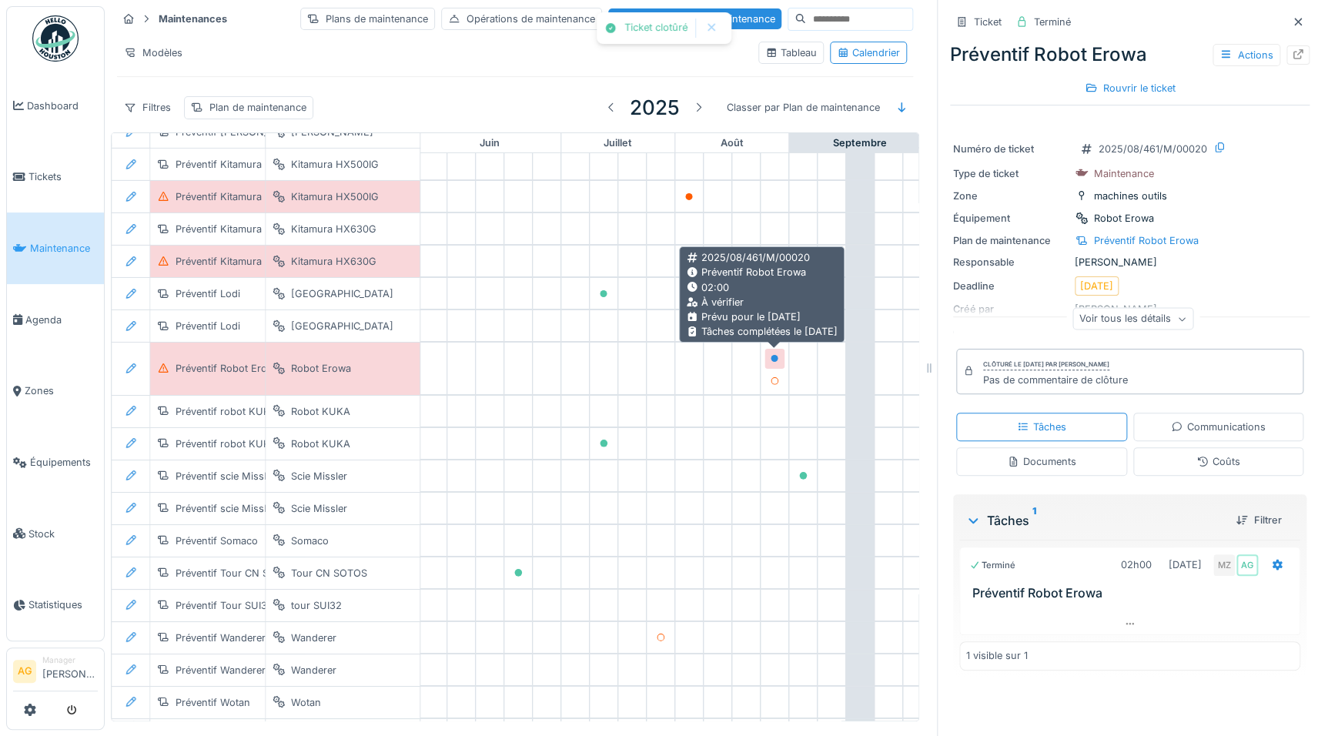
click at [771, 356] on icon at bounding box center [775, 359] width 8 height 8
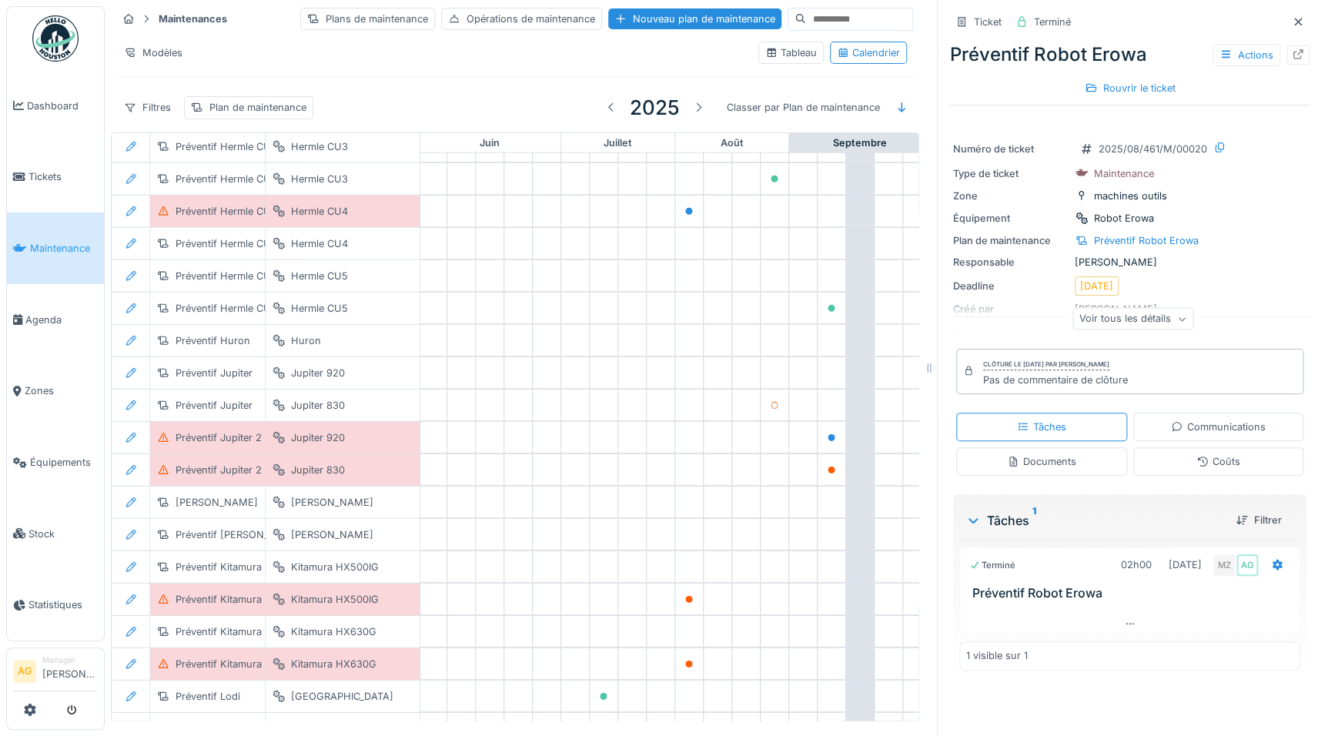
scroll to position [2248, 640]
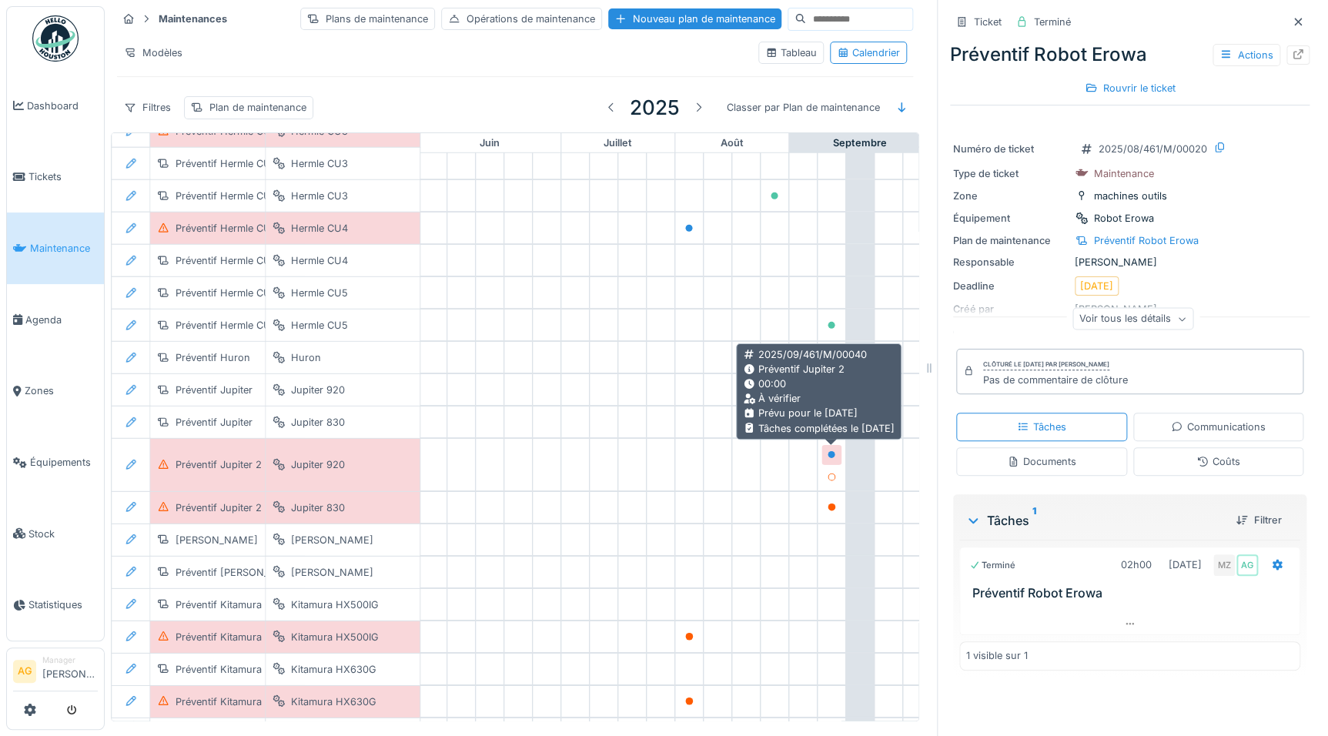
click at [830, 454] on icon at bounding box center [832, 455] width 8 height 8
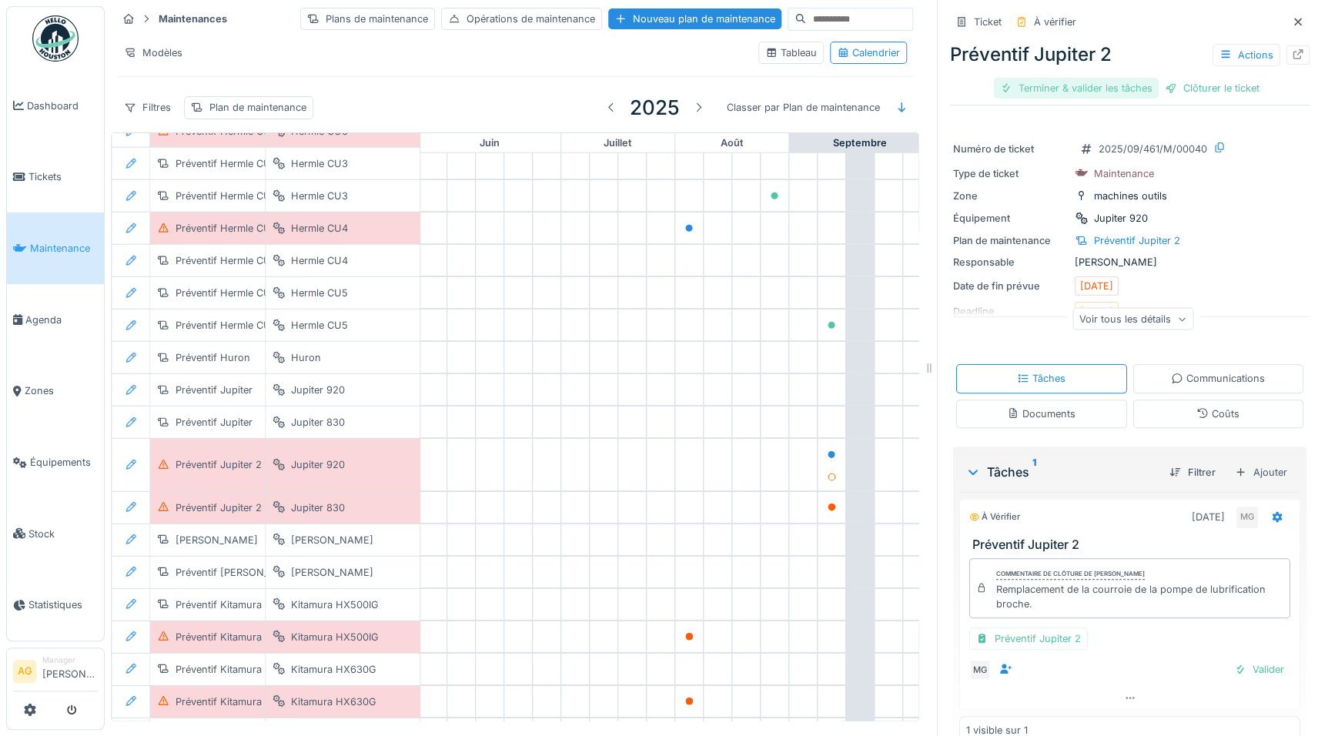
click at [1108, 96] on div "Terminer & valider les tâches" at bounding box center [1076, 88] width 165 height 21
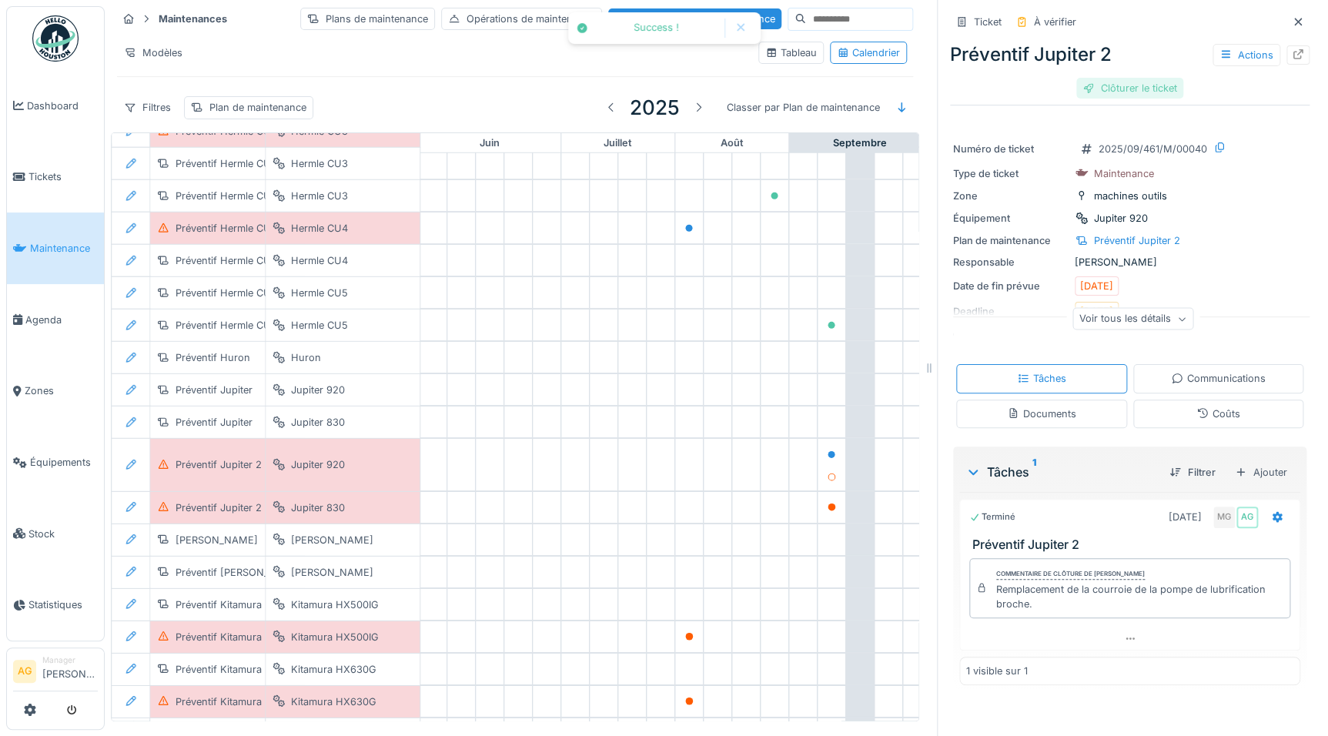
click at [1128, 90] on div "Clôturer le ticket" at bounding box center [1129, 88] width 107 height 21
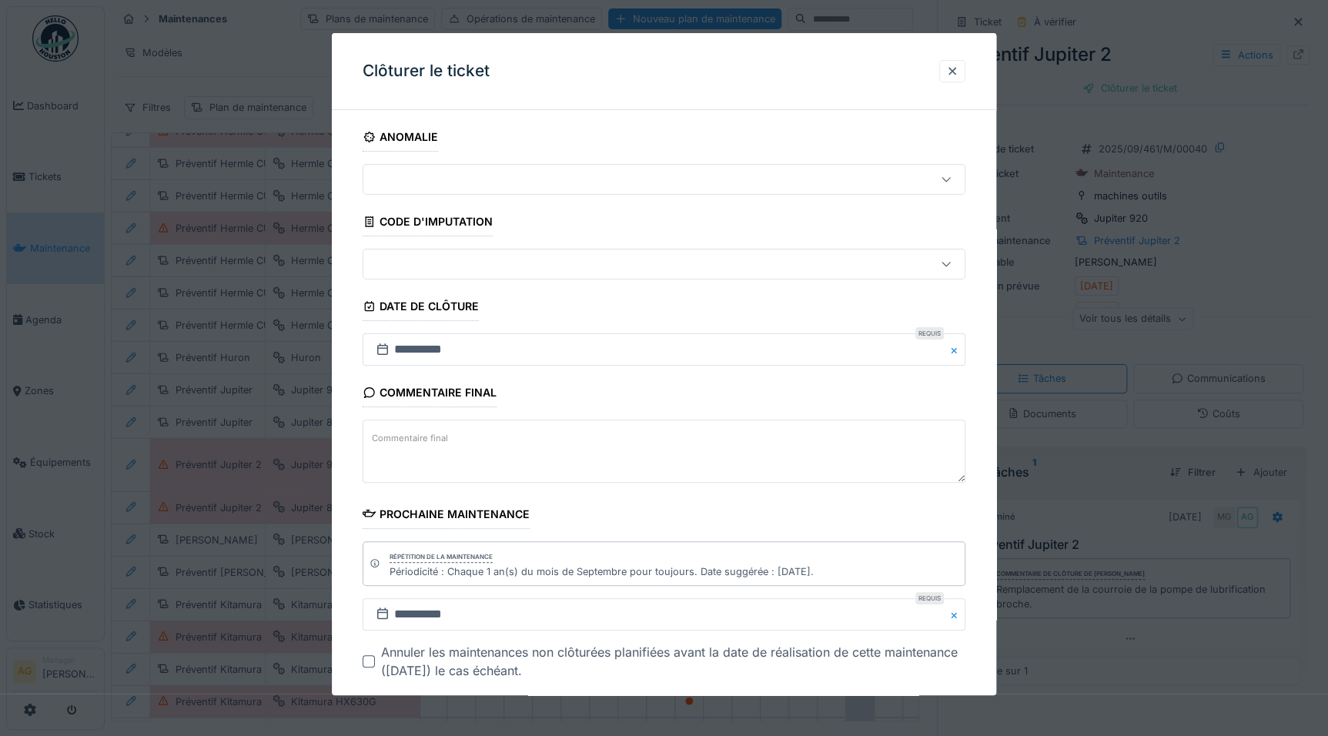
scroll to position [76, 0]
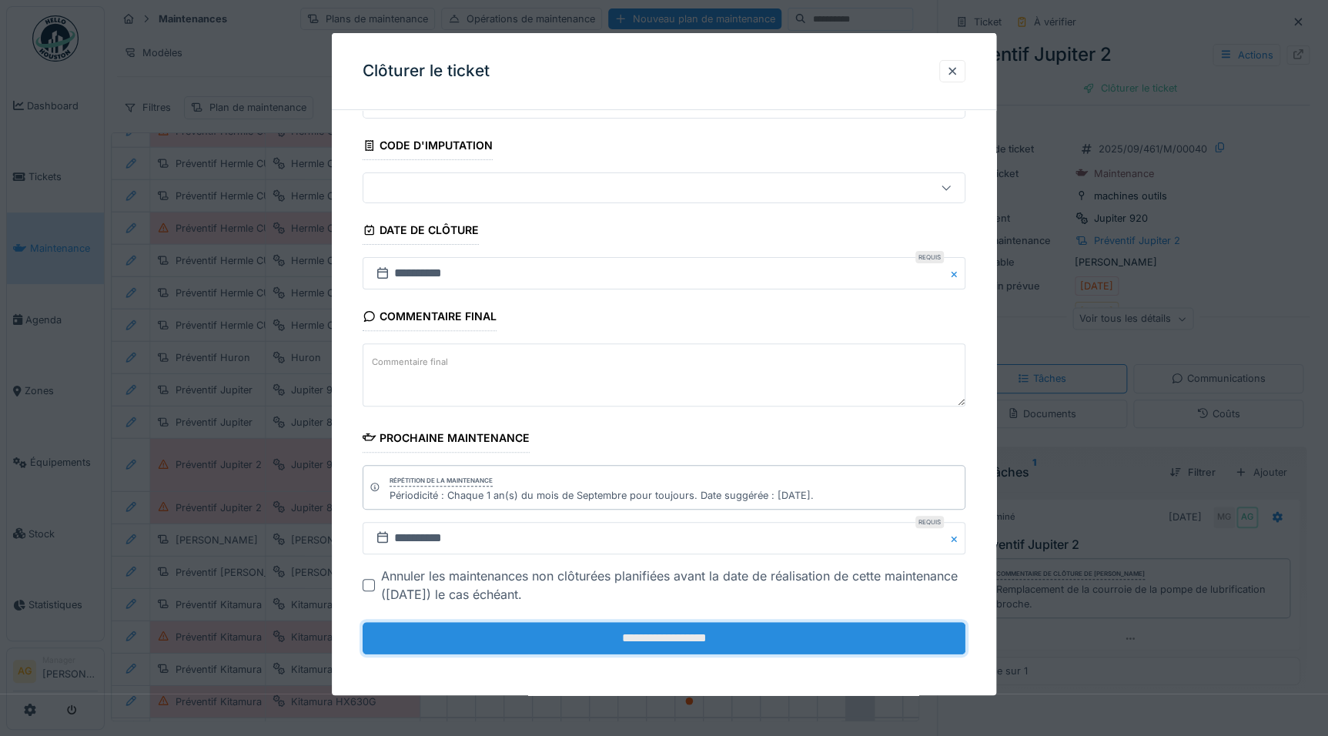
click at [645, 632] on input "**********" at bounding box center [664, 638] width 603 height 32
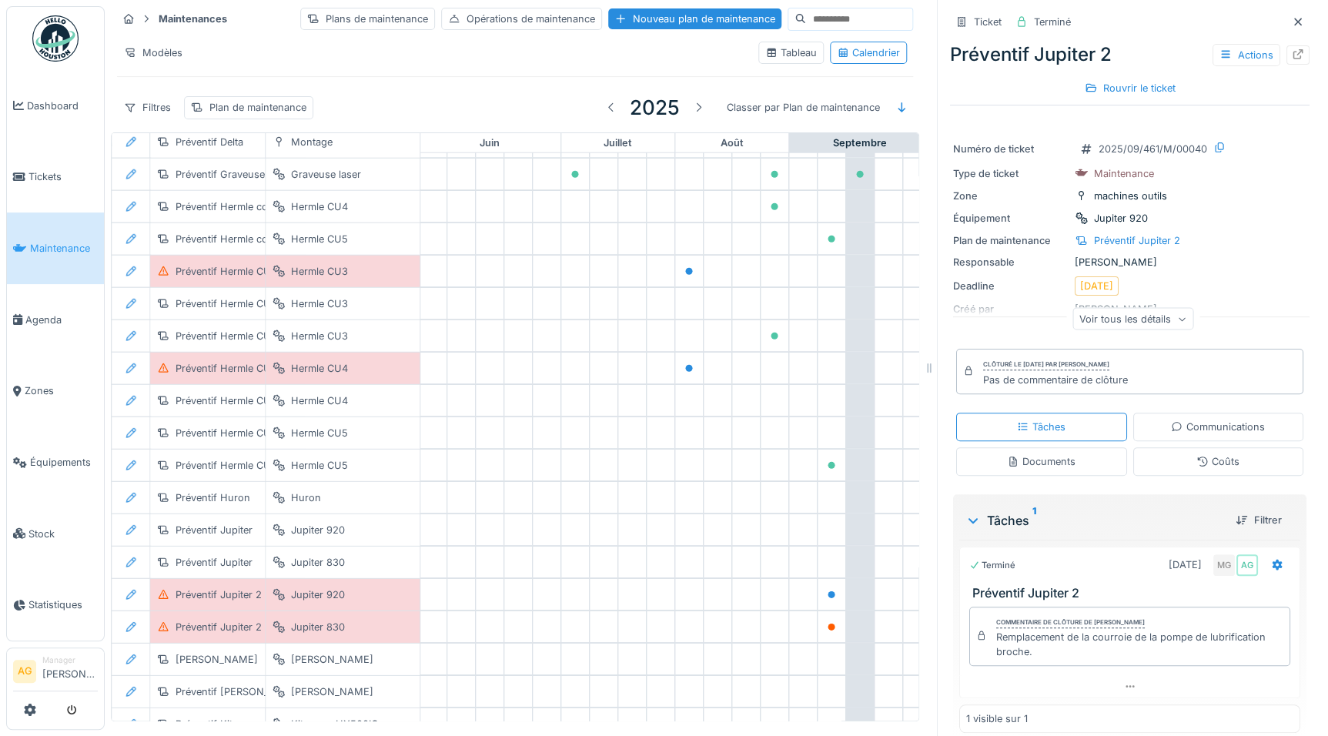
scroll to position [2038, 640]
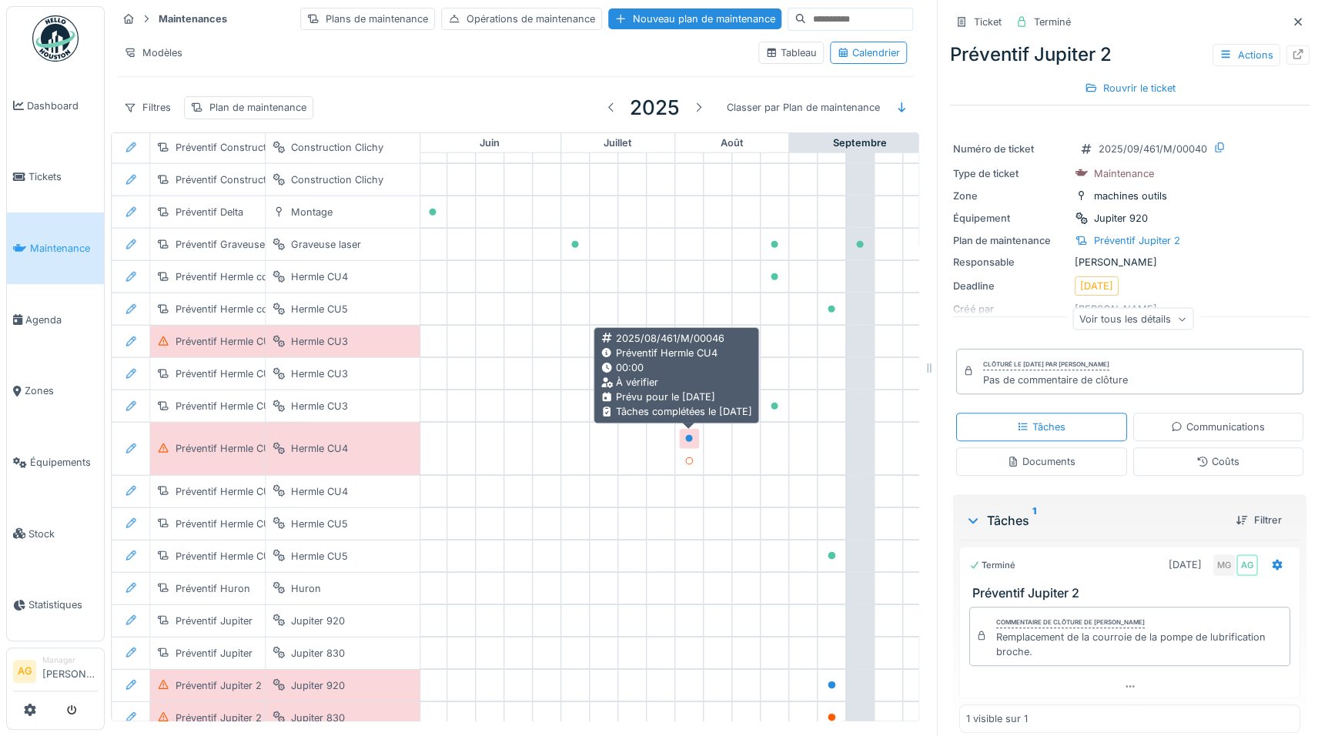
click at [688, 439] on icon at bounding box center [689, 439] width 8 height 8
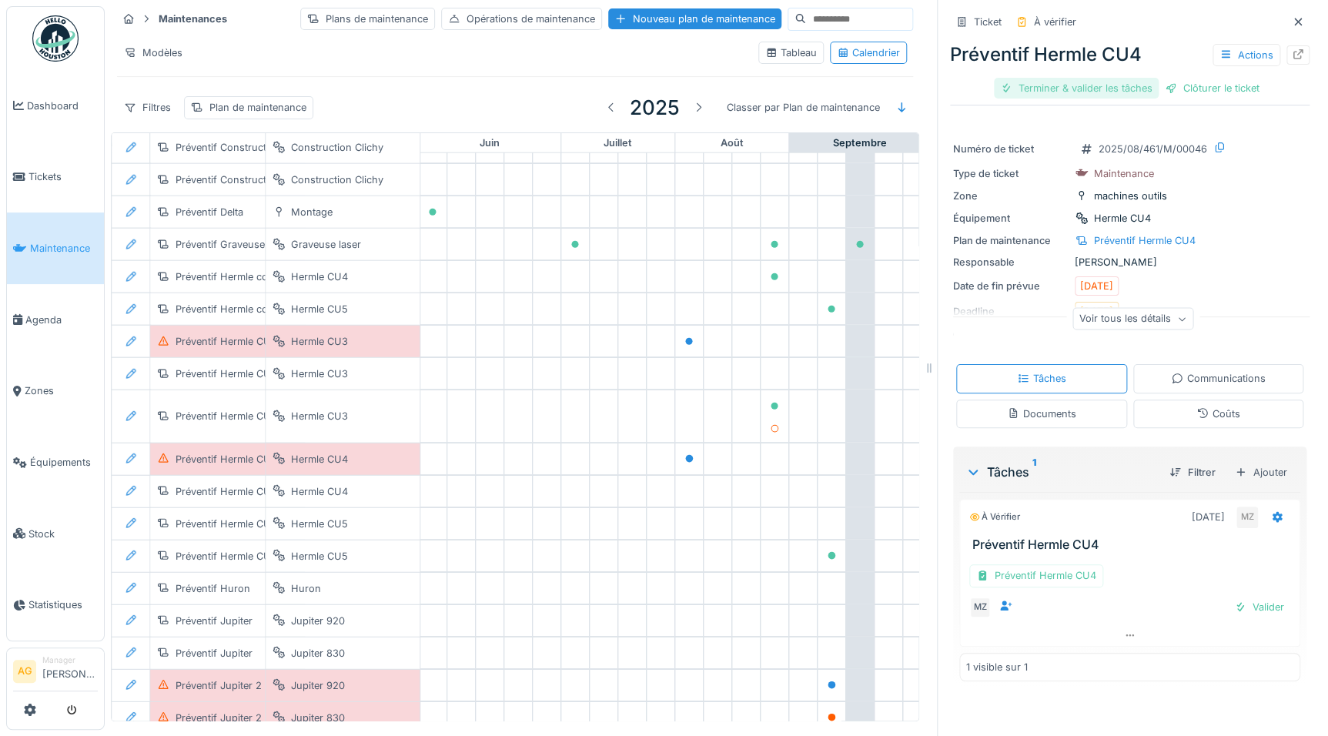
click at [1119, 88] on div "Terminer & valider les tâches" at bounding box center [1076, 88] width 165 height 21
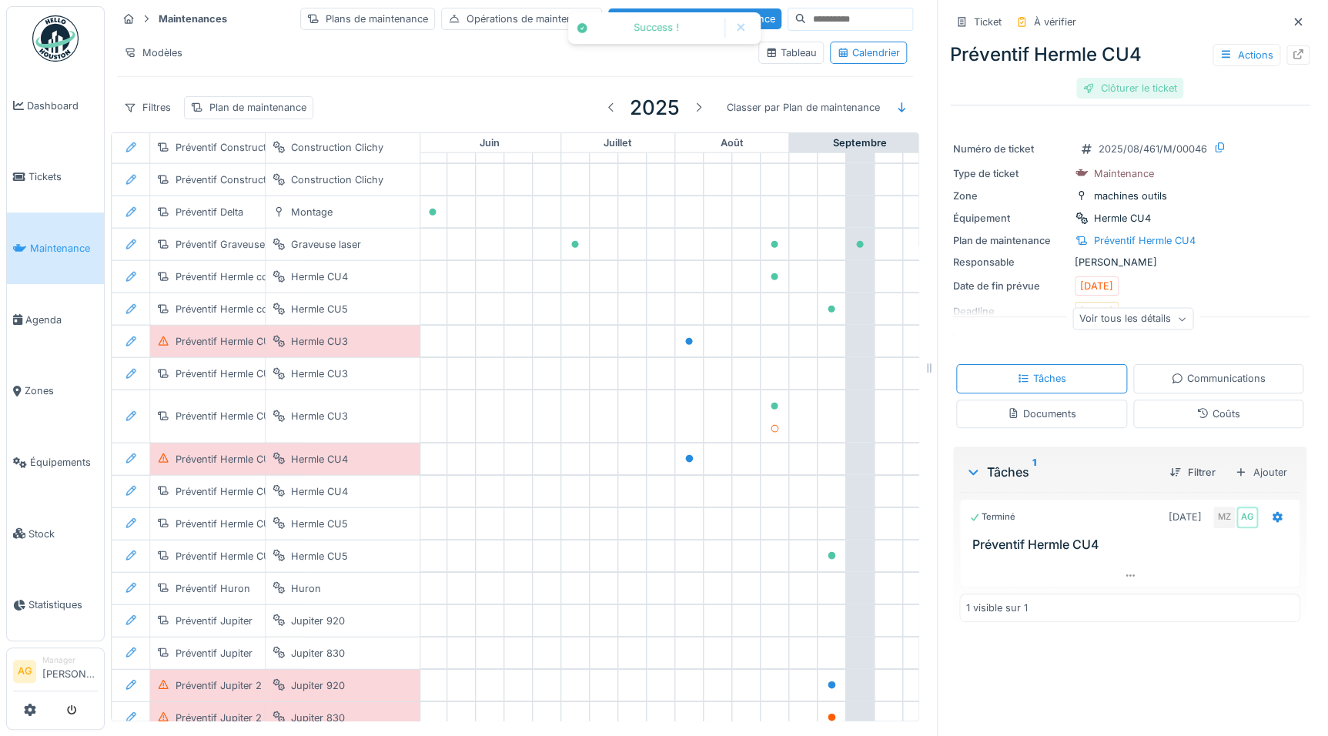
click at [1129, 86] on div "Clôturer le ticket" at bounding box center [1129, 88] width 107 height 21
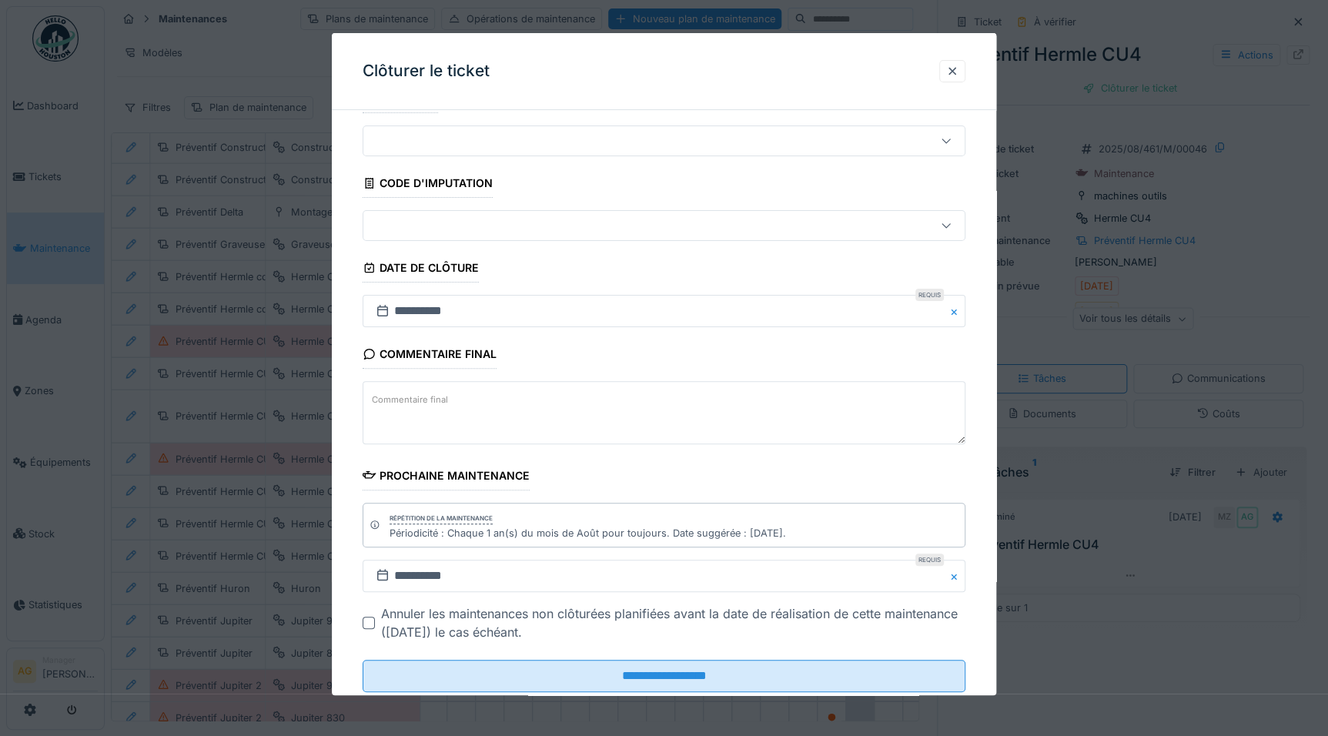
scroll to position [76, 0]
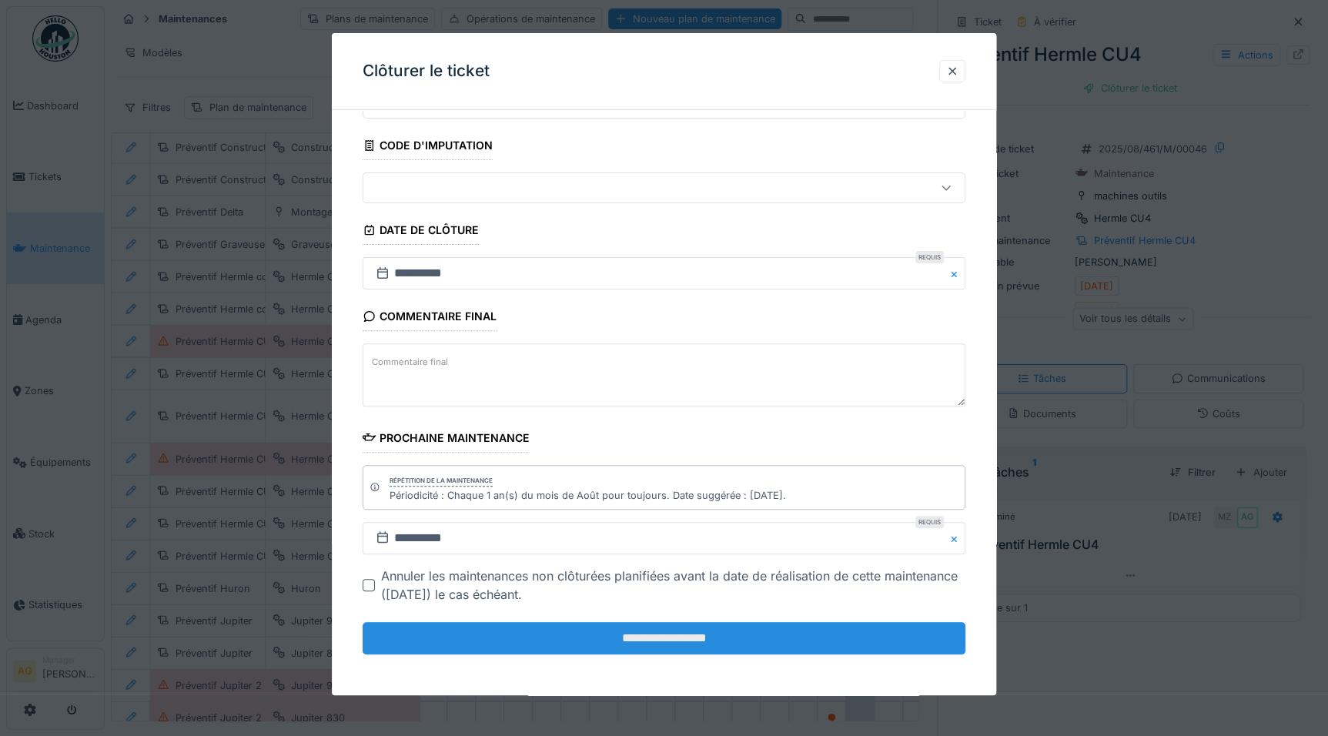
click at [615, 638] on input "**********" at bounding box center [664, 638] width 603 height 32
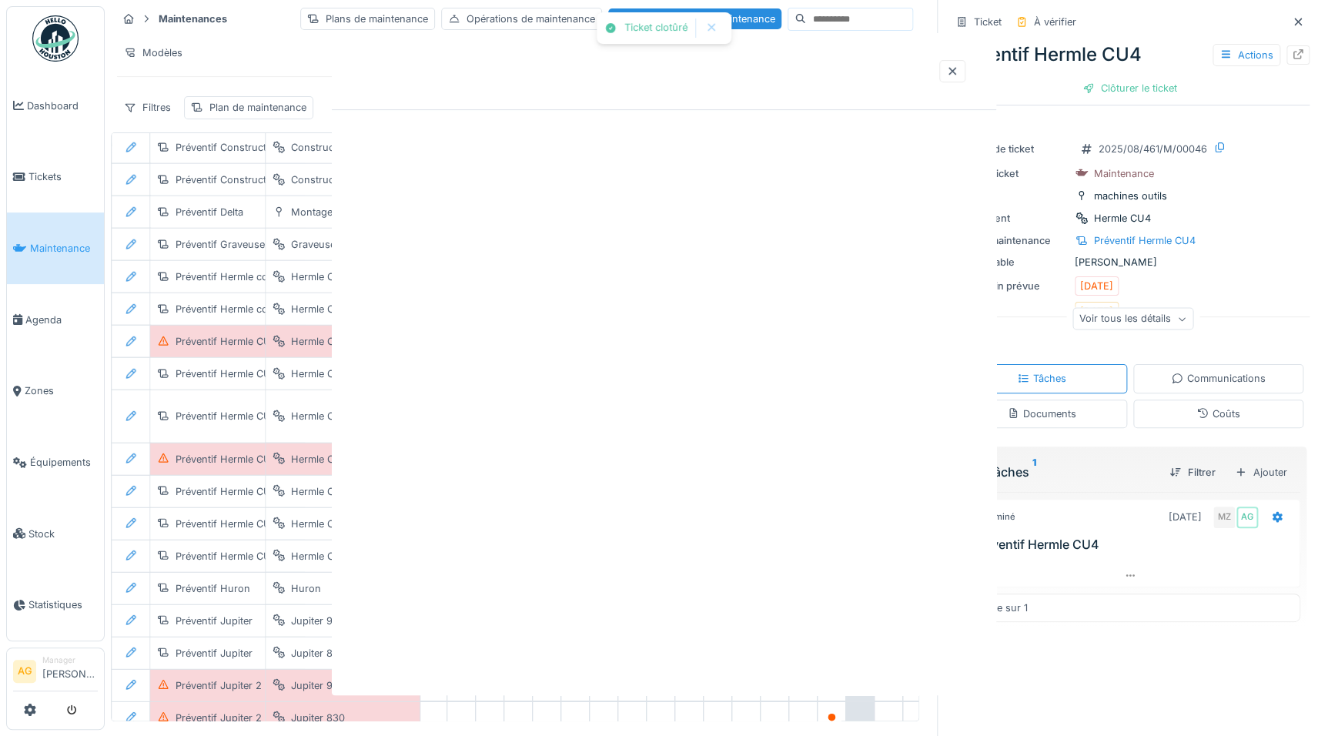
scroll to position [0, 0]
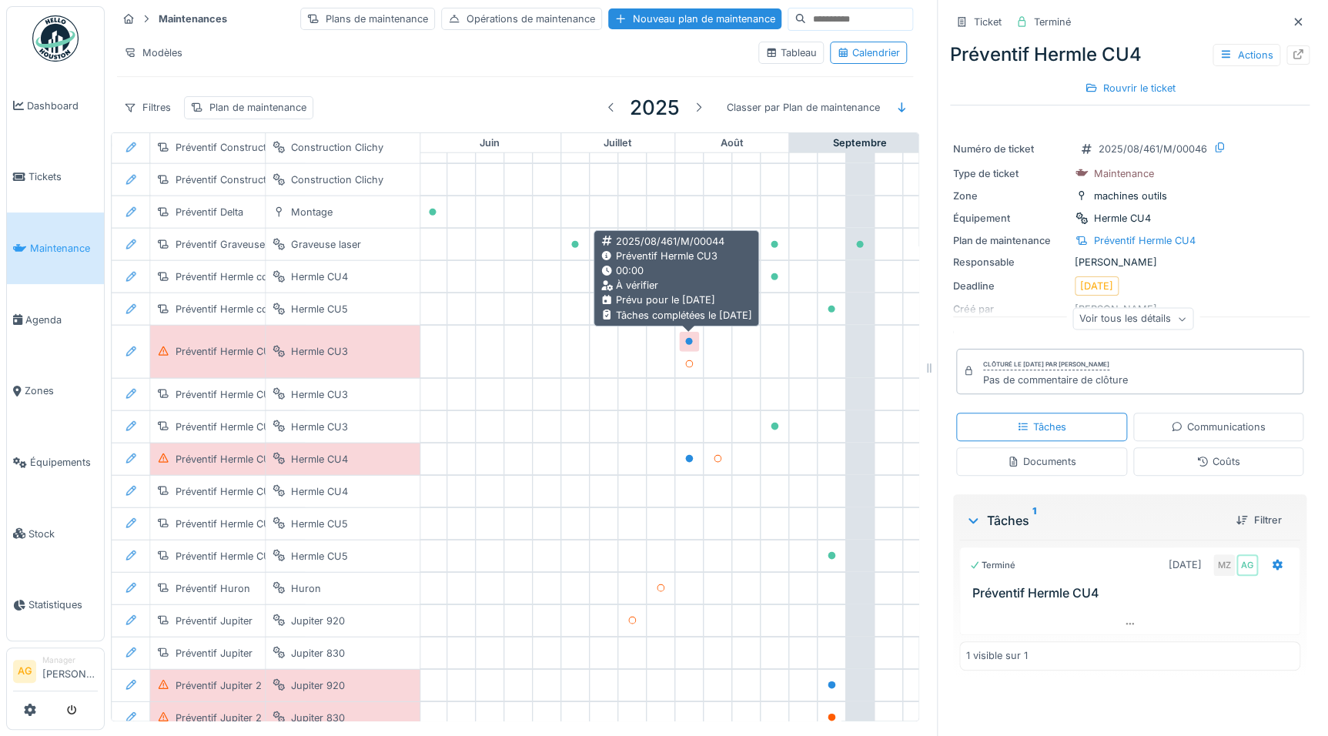
click at [687, 341] on icon at bounding box center [689, 342] width 8 height 8
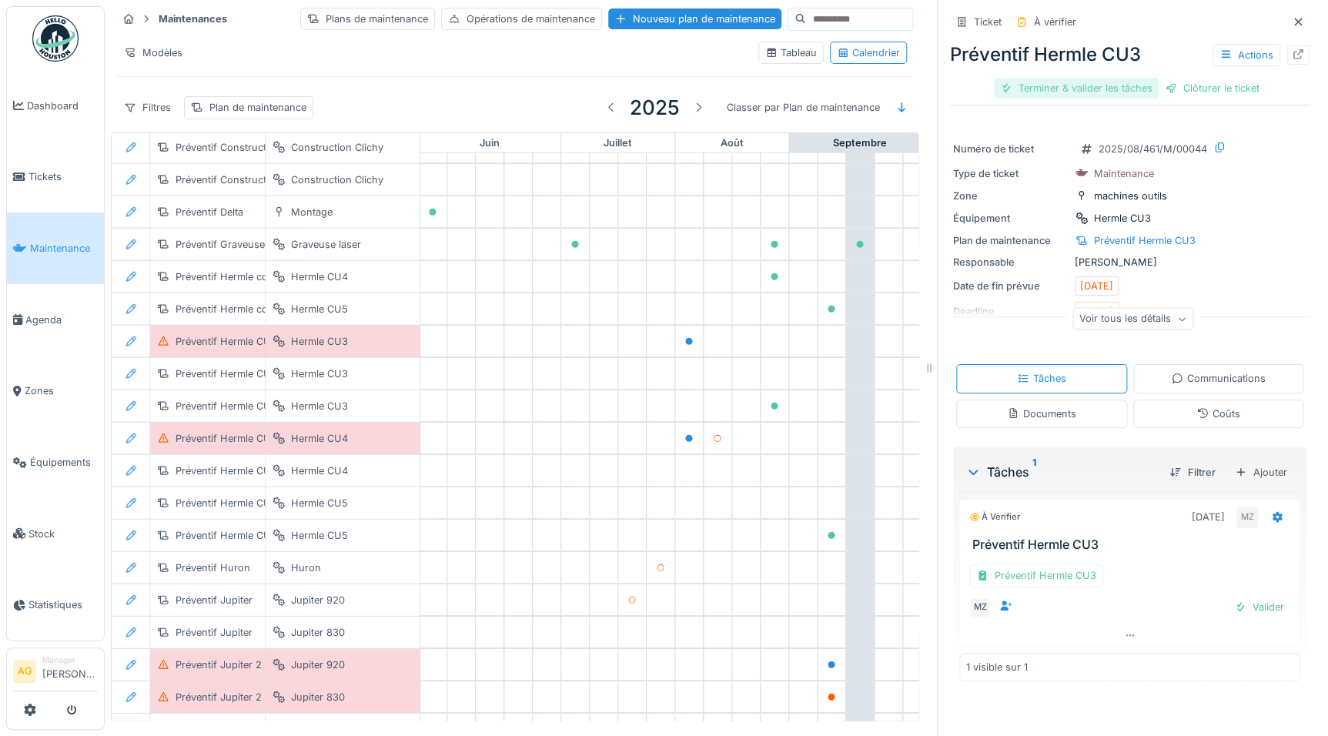
click at [1092, 88] on div "Terminer & valider les tâches" at bounding box center [1076, 88] width 165 height 21
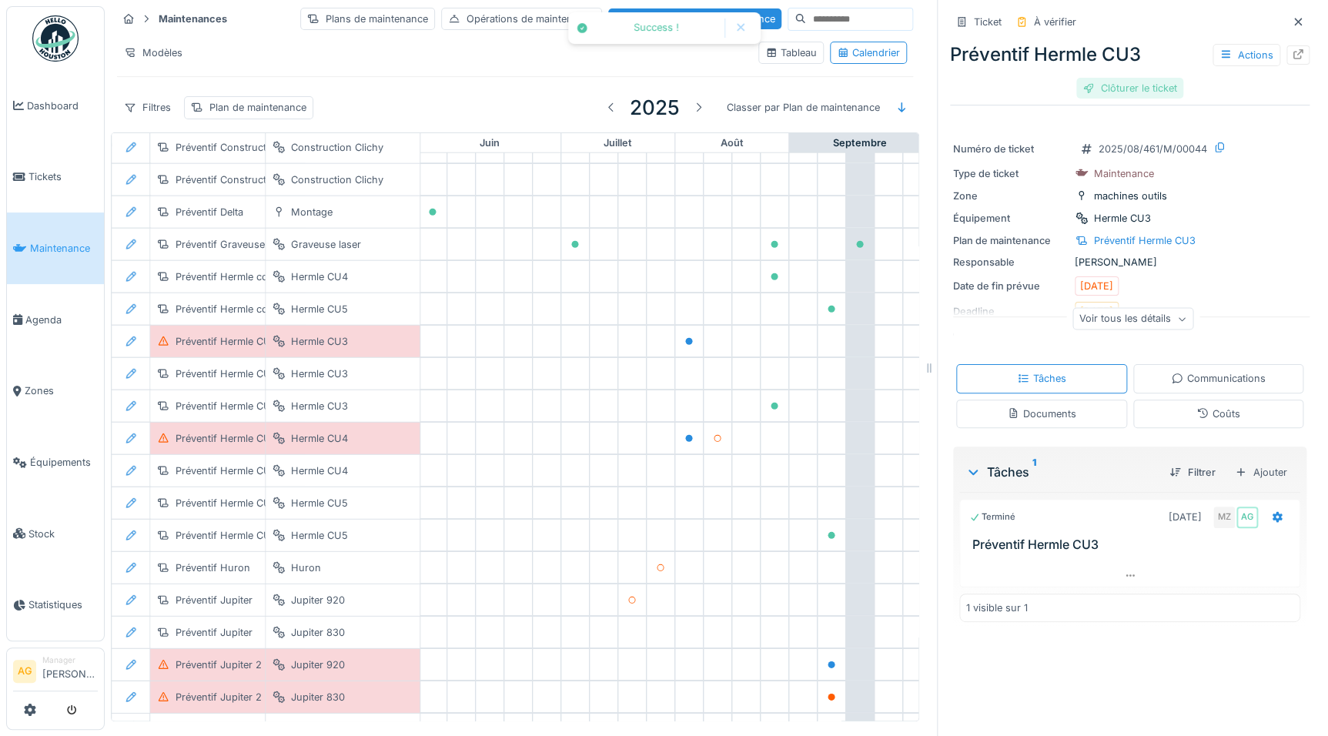
click at [1126, 86] on div "Clôturer le ticket" at bounding box center [1129, 88] width 107 height 21
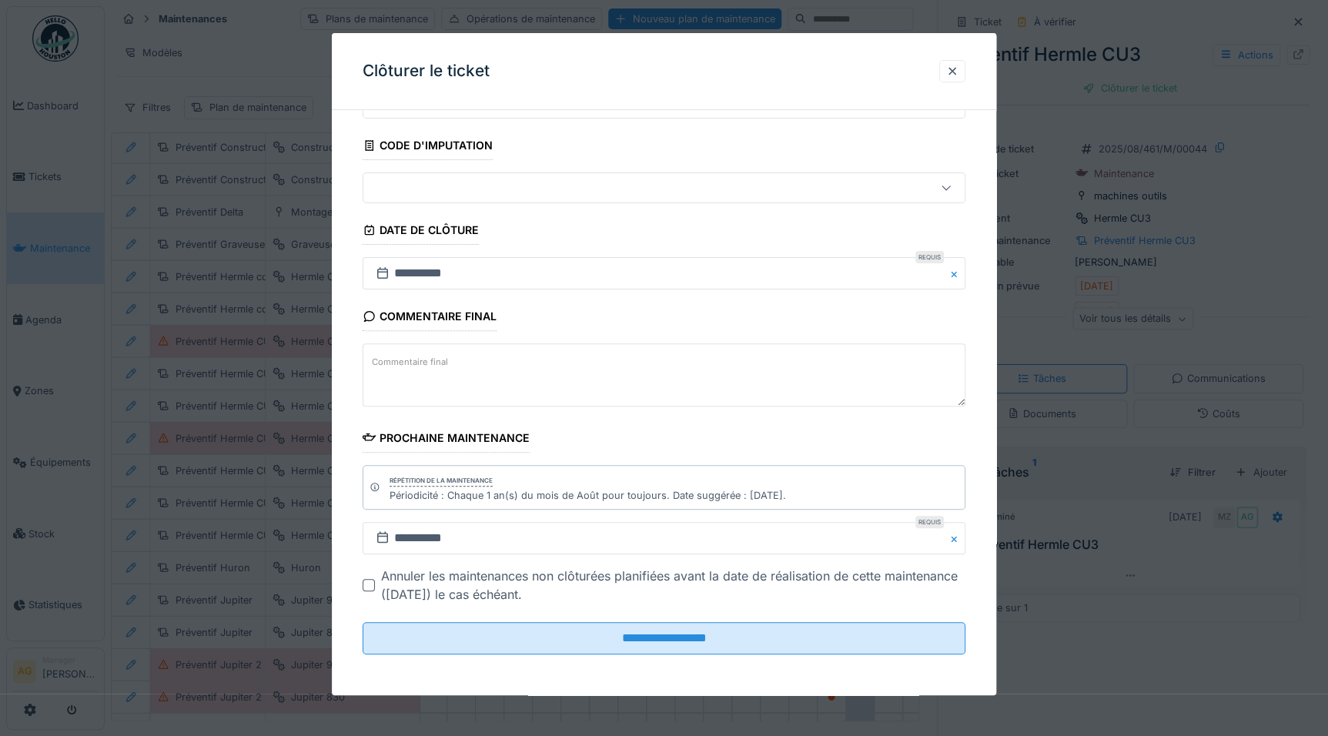
scroll to position [10, 0]
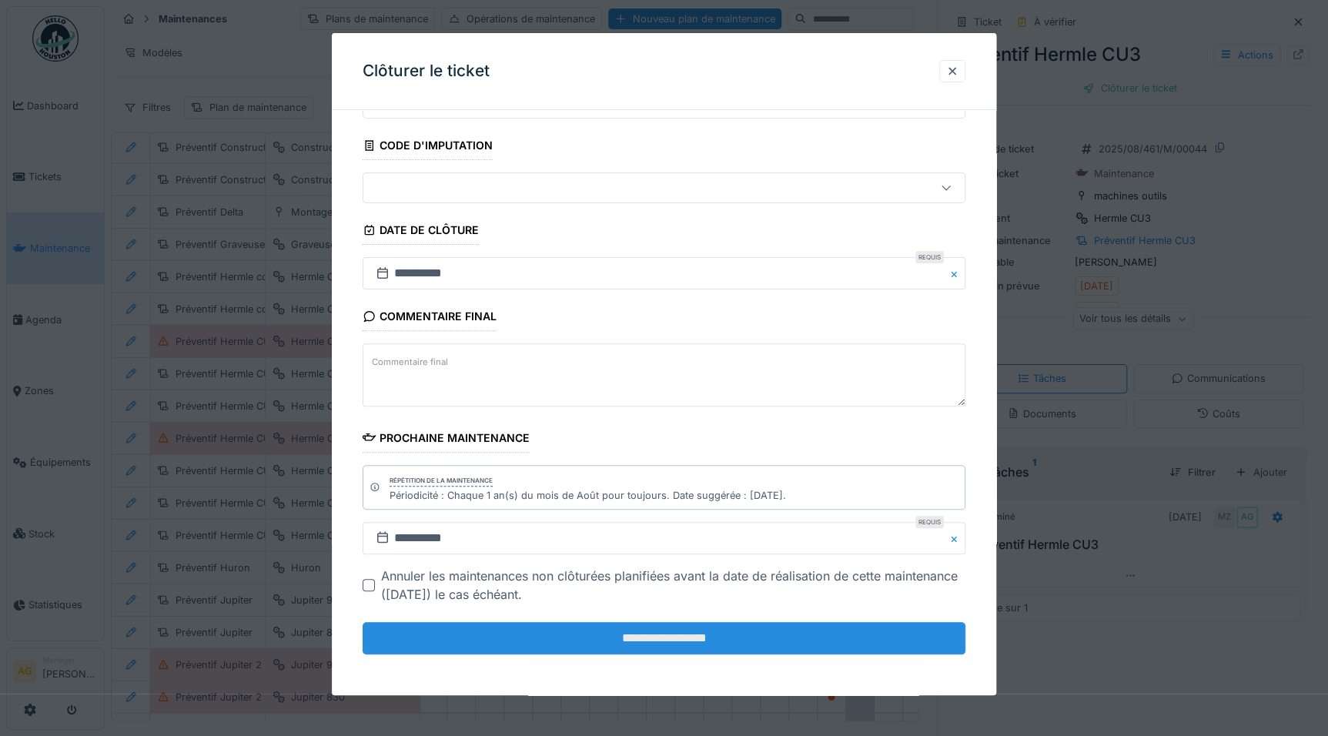
click at [703, 642] on input "**********" at bounding box center [664, 638] width 603 height 32
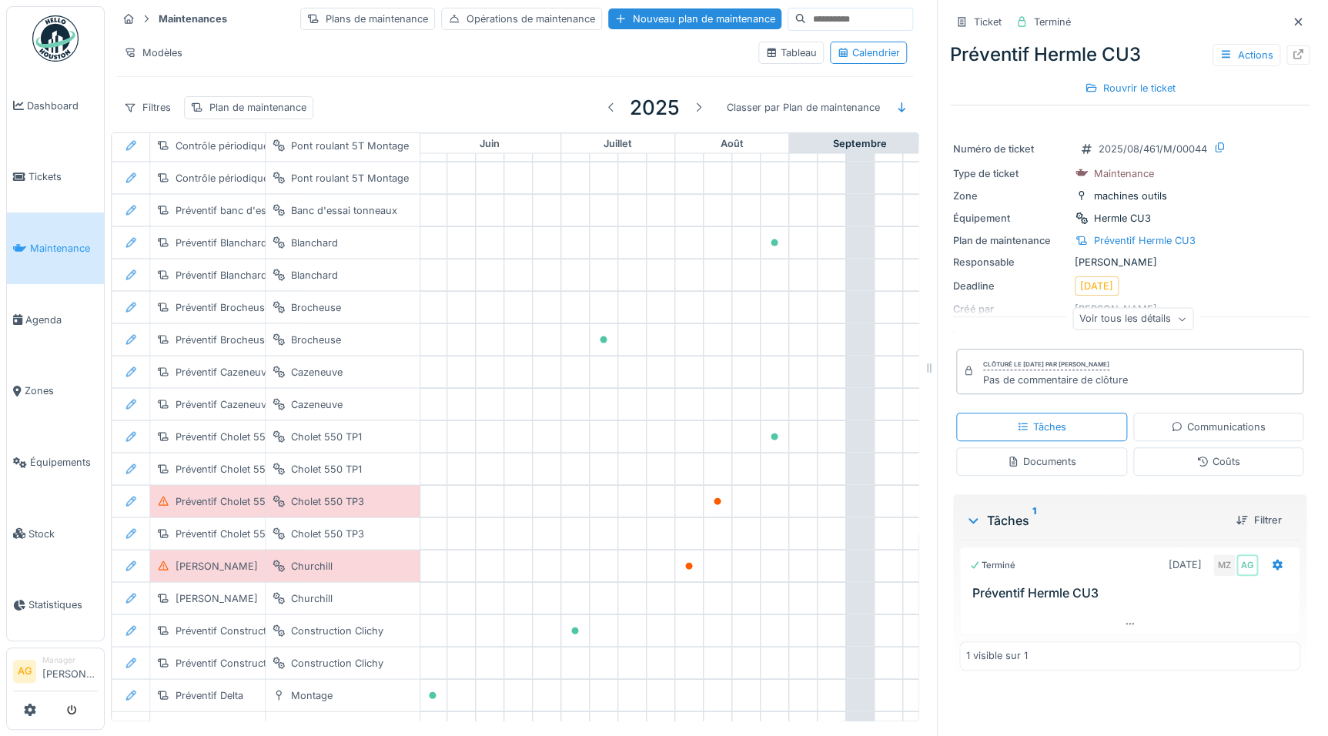
scroll to position [1617, 640]
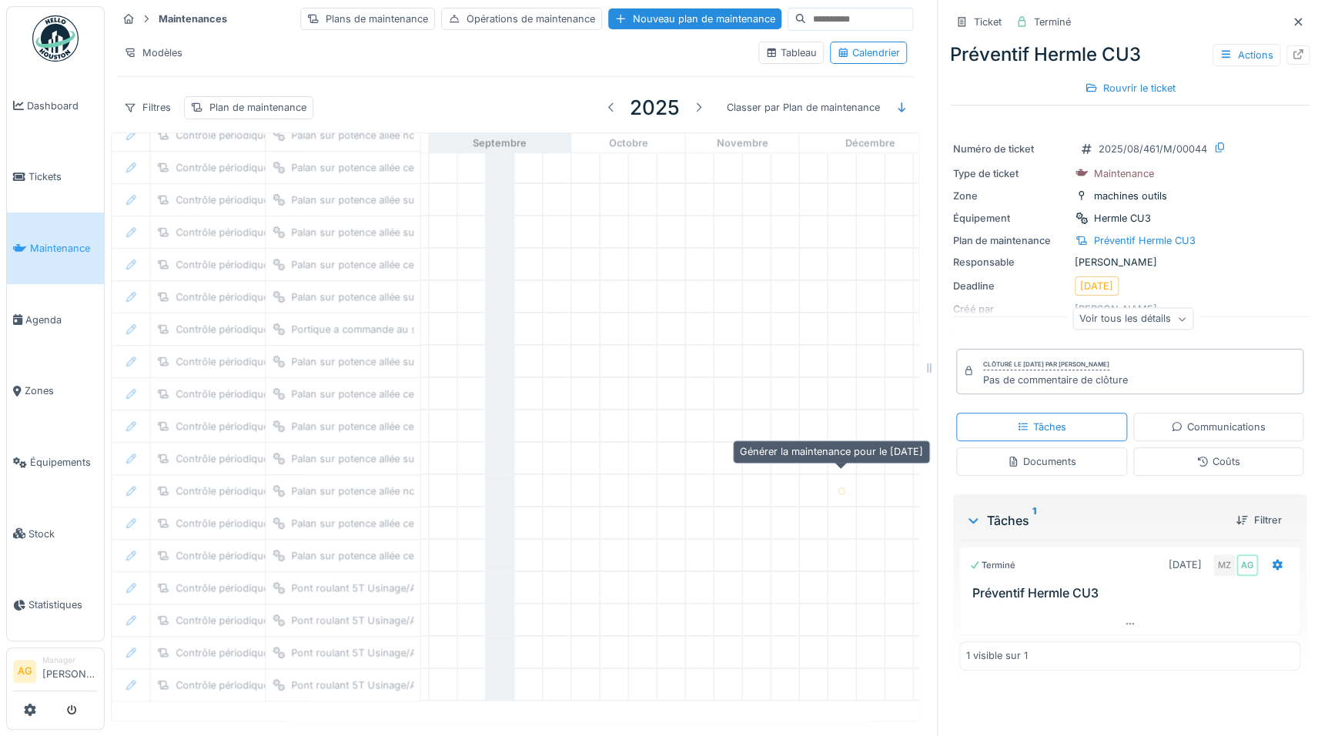
scroll to position [815, 1000]
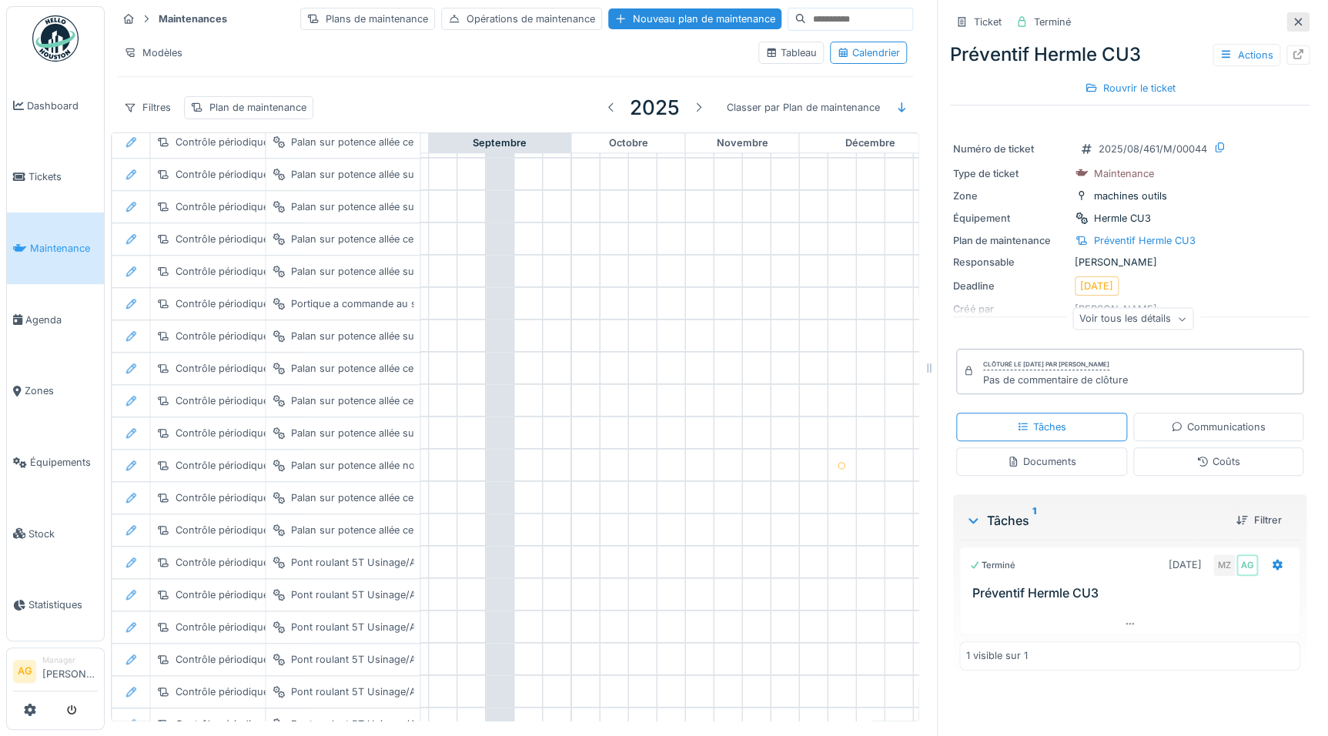
click at [1294, 18] on icon at bounding box center [1298, 22] width 8 height 8
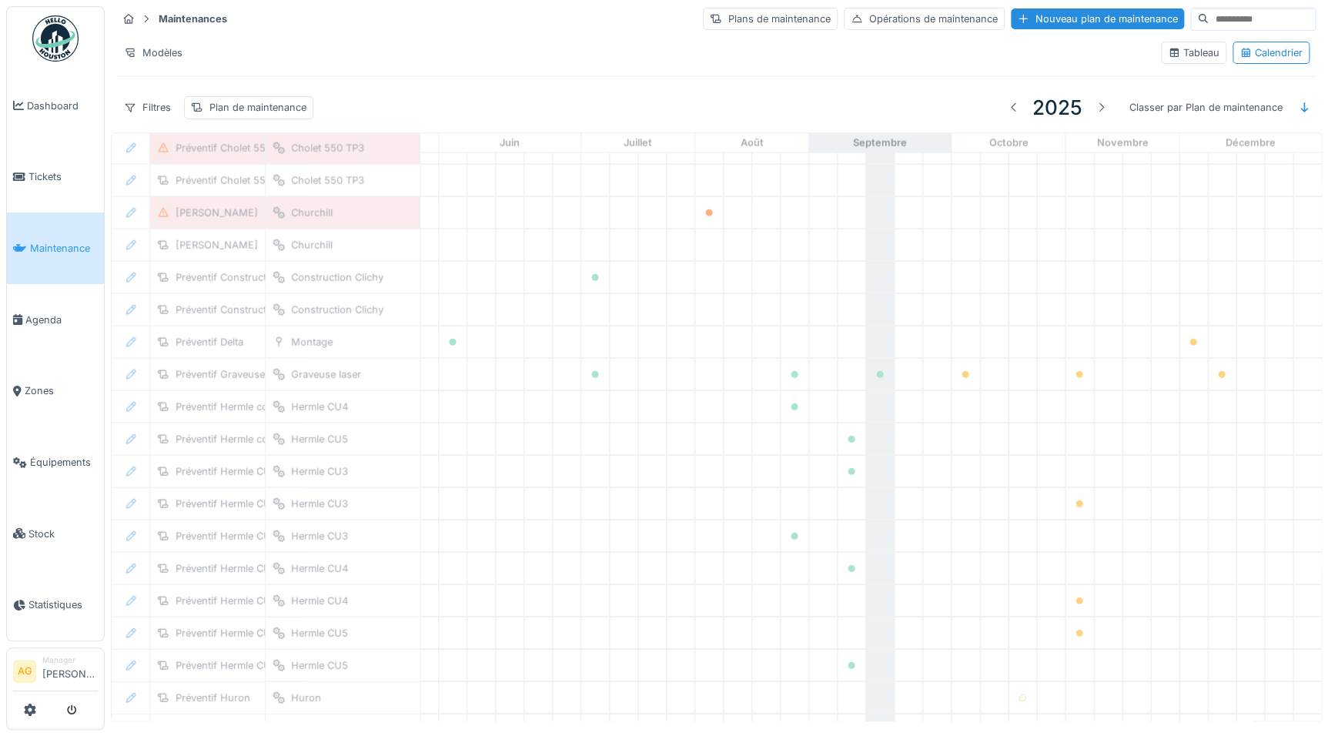
scroll to position [2108, 651]
